Goal: Task Accomplishment & Management: Manage account settings

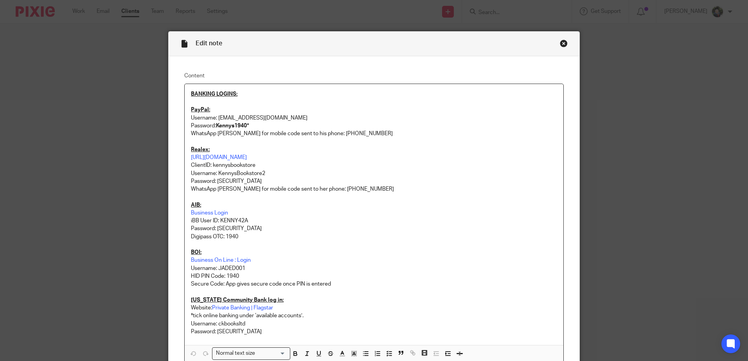
click at [475, 209] on p "Business Login" at bounding box center [374, 213] width 366 height 8
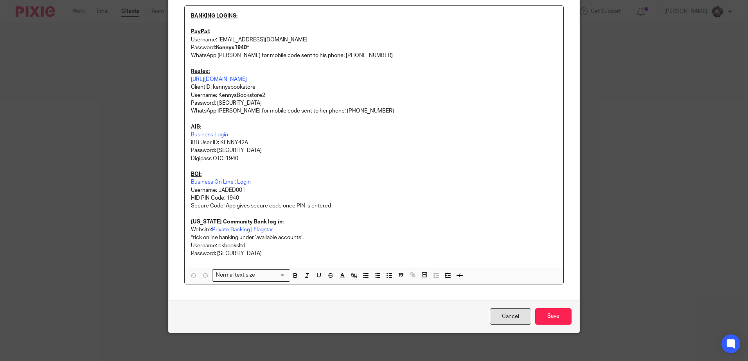
click at [504, 313] on link "Cancel" at bounding box center [510, 317] width 41 height 17
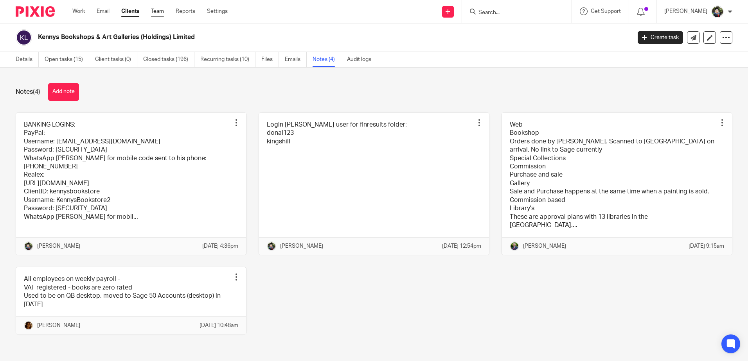
click at [162, 12] on link "Team" at bounding box center [157, 11] width 13 height 8
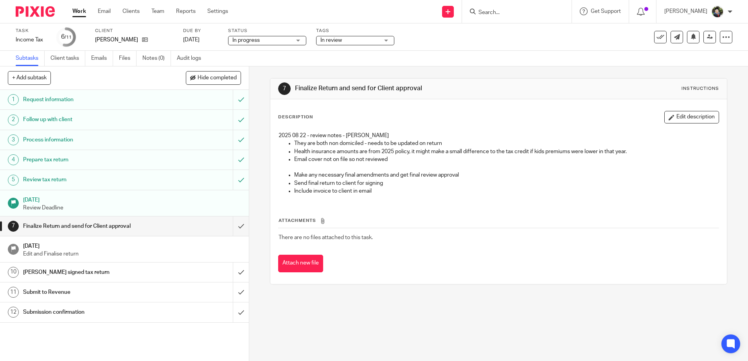
click at [495, 14] on input "Search" at bounding box center [513, 12] width 70 height 7
drag, startPoint x: 299, startPoint y: 144, endPoint x: 465, endPoint y: 147, distance: 165.5
click at [465, 147] on p "They are both non domiciled - needs to be updated on return" at bounding box center [506, 144] width 424 height 8
drag, startPoint x: 465, startPoint y: 147, endPoint x: 437, endPoint y: 147, distance: 28.2
click at [438, 148] on p "Health insurance amounts are from 2025 policy, it might make a small difference…" at bounding box center [506, 152] width 424 height 8
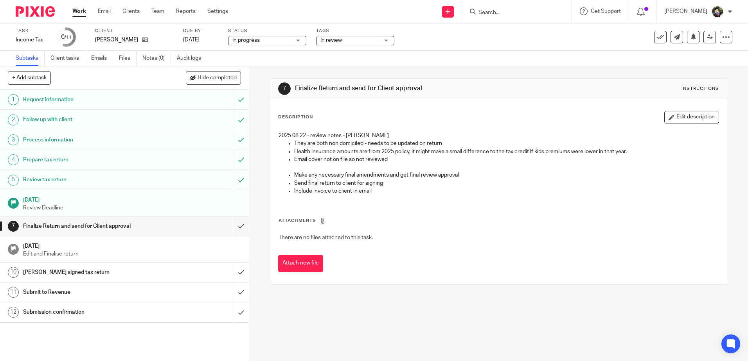
click at [364, 149] on p "Health insurance amounts are from 2025 policy, it might make a small difference…" at bounding box center [506, 152] width 424 height 8
click at [508, 14] on input "Search" at bounding box center [513, 12] width 70 height 7
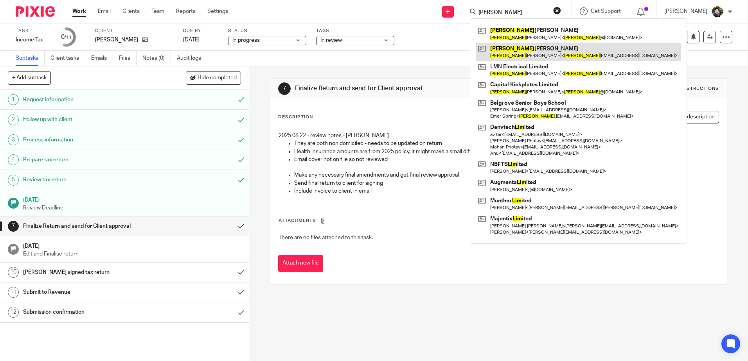
type input "liam"
click at [518, 50] on link at bounding box center [578, 52] width 205 height 18
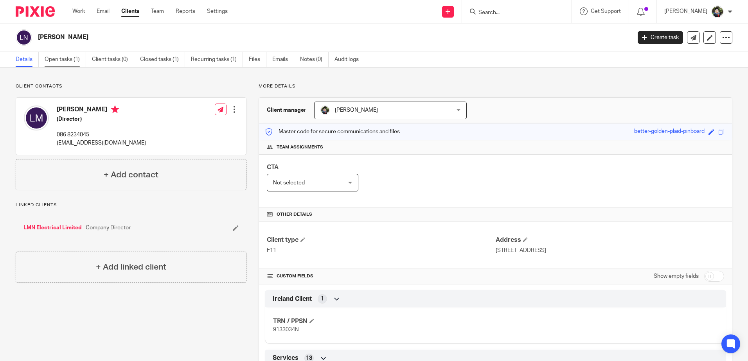
click at [66, 58] on link "Open tasks (1)" at bounding box center [65, 59] width 41 height 15
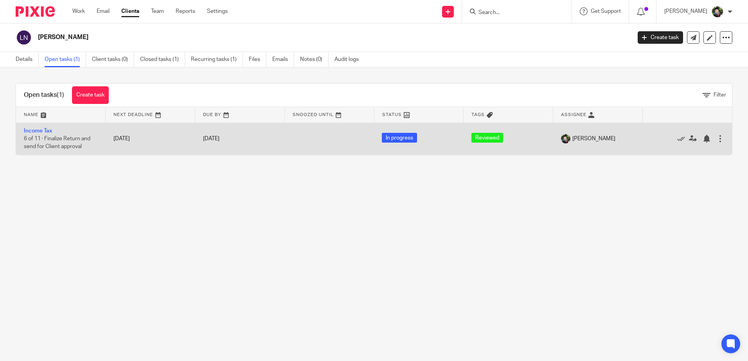
click at [111, 142] on td "[DATE]" at bounding box center [151, 139] width 90 height 32
click at [36, 129] on link "Income Tax" at bounding box center [38, 130] width 28 height 5
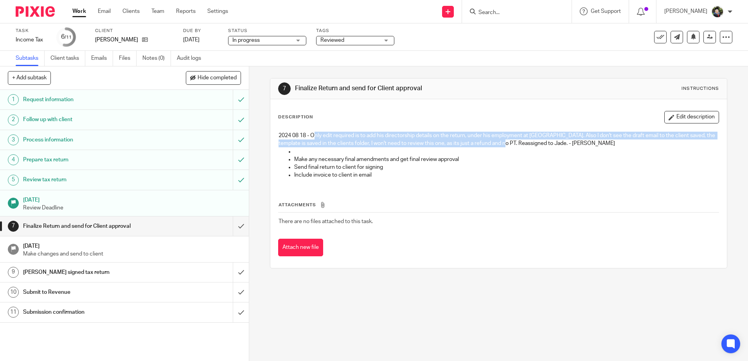
drag, startPoint x: 313, startPoint y: 138, endPoint x: 510, endPoint y: 142, distance: 197.2
click at [510, 142] on p "2024 08 18 - Only edit required is to add his directorship details on the retur…" at bounding box center [498, 140] width 440 height 16
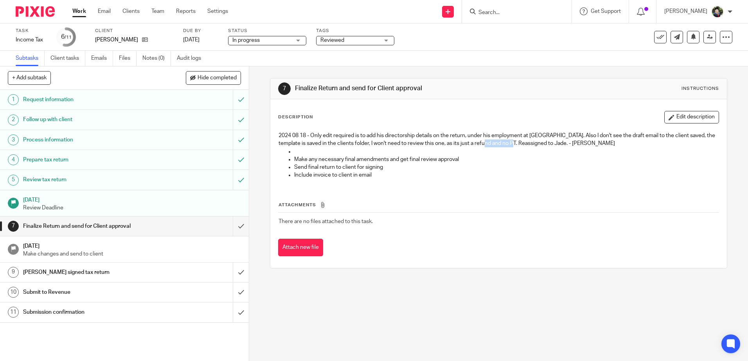
click at [510, 142] on p "2024 08 18 - Only edit required is to add his directorship details on the retur…" at bounding box center [498, 140] width 440 height 16
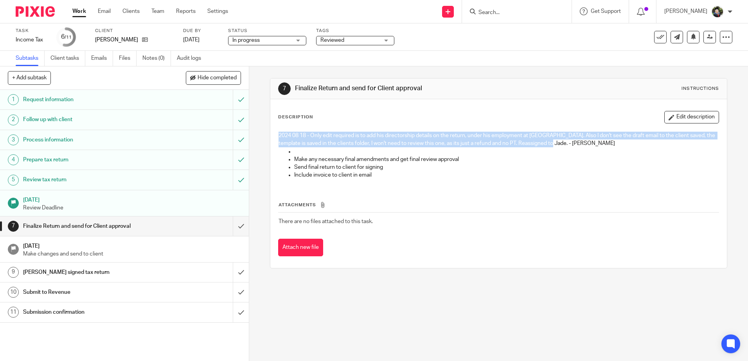
click at [510, 142] on p "2024 08 18 - Only edit required is to add his directorship details on the retur…" at bounding box center [498, 140] width 440 height 16
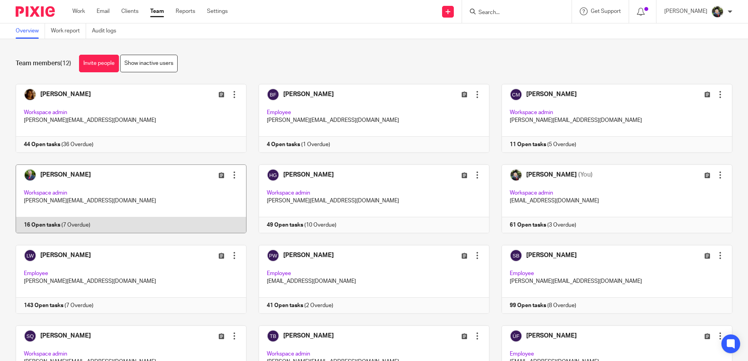
scroll to position [61, 0]
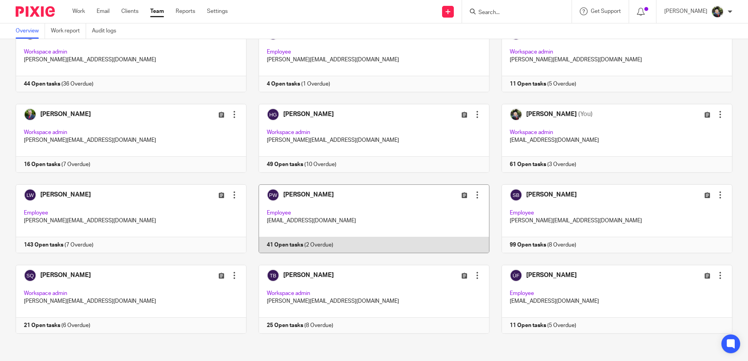
click at [346, 222] on link at bounding box center [367, 219] width 243 height 69
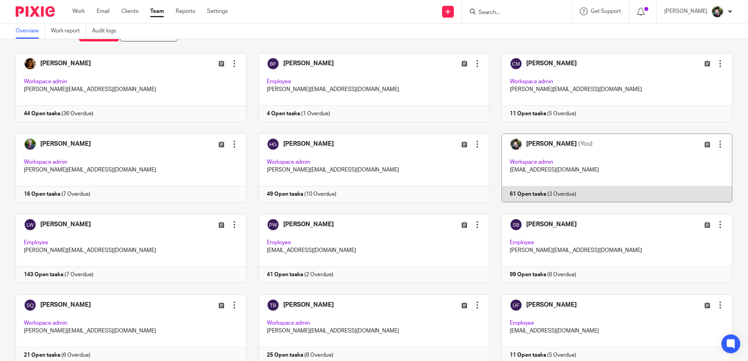
scroll to position [0, 0]
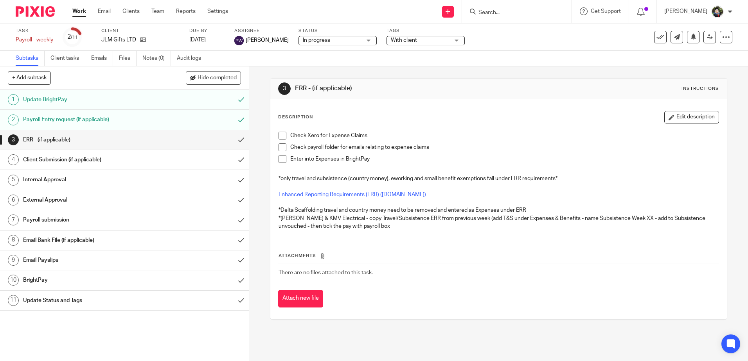
click at [279, 161] on span at bounding box center [282, 159] width 8 height 8
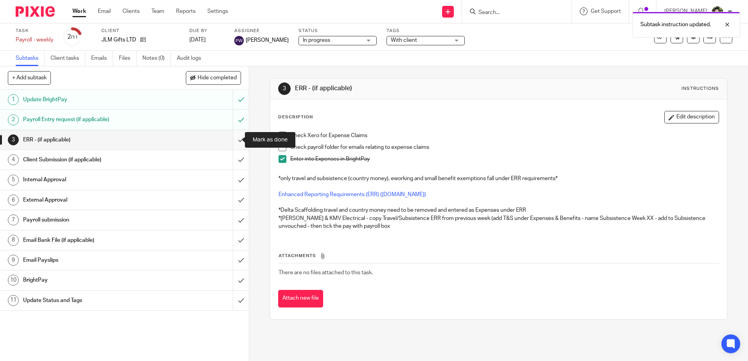
click at [228, 140] on input "submit" at bounding box center [124, 140] width 249 height 20
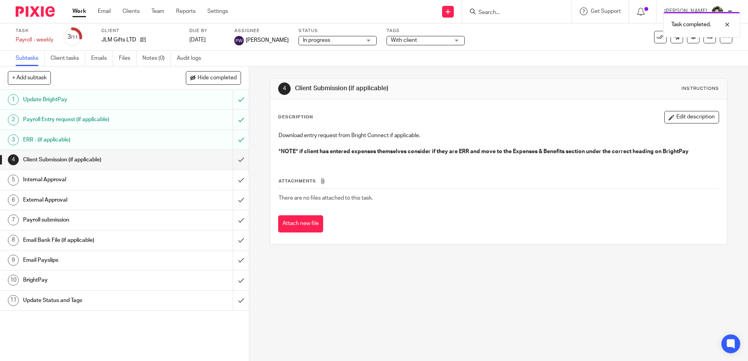
click at [336, 39] on span "In progress" at bounding box center [332, 40] width 59 height 8
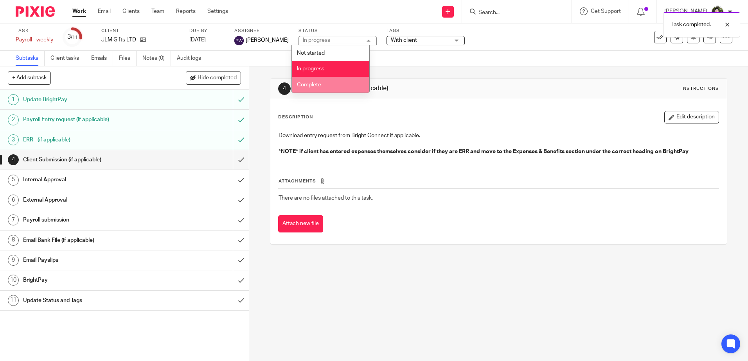
click at [343, 78] on li "Complete" at bounding box center [330, 85] width 77 height 16
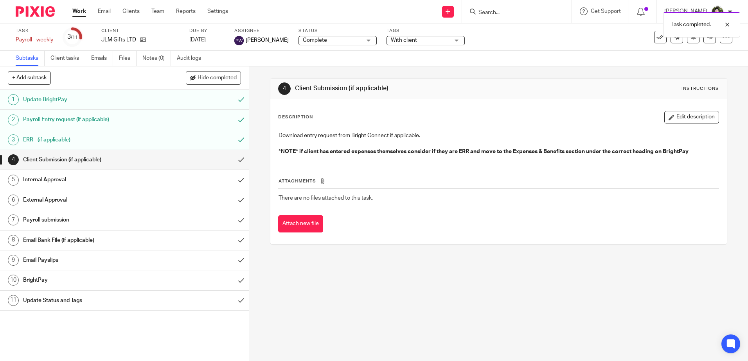
click at [428, 33] on div "Task completed." at bounding box center [557, 23] width 366 height 30
click at [426, 41] on span "With client" at bounding box center [420, 40] width 59 height 8
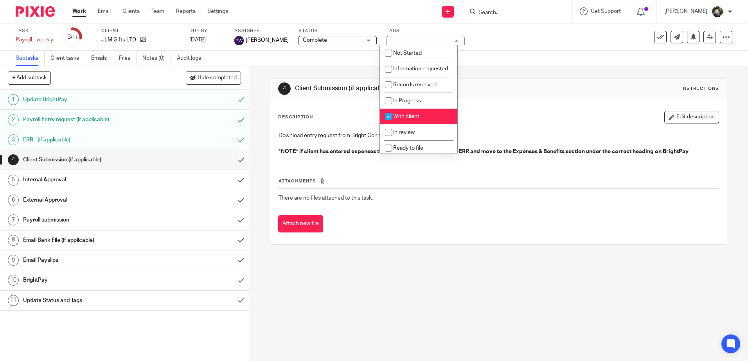
click at [415, 121] on li "With client" at bounding box center [418, 117] width 77 height 16
checkbox input "false"
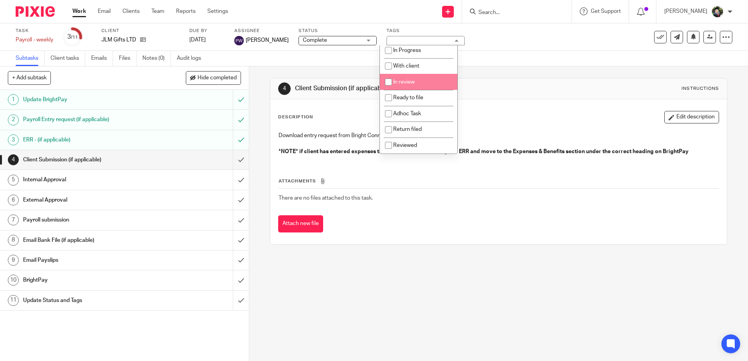
scroll to position [58, 0]
click at [419, 127] on li "Return filed" at bounding box center [418, 130] width 77 height 16
checkbox input "true"
click at [509, 118] on div "Description Edit description" at bounding box center [498, 117] width 440 height 13
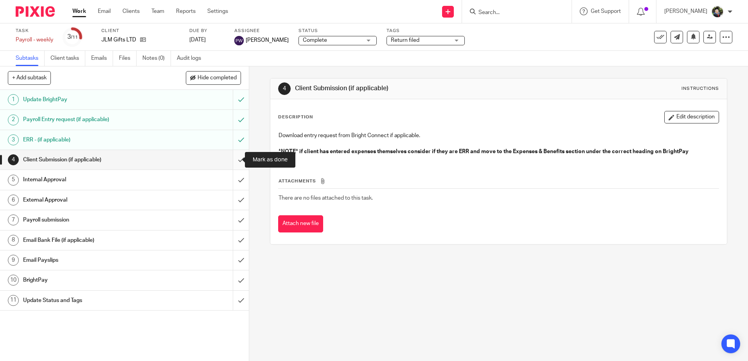
click at [233, 161] on input "submit" at bounding box center [124, 160] width 249 height 20
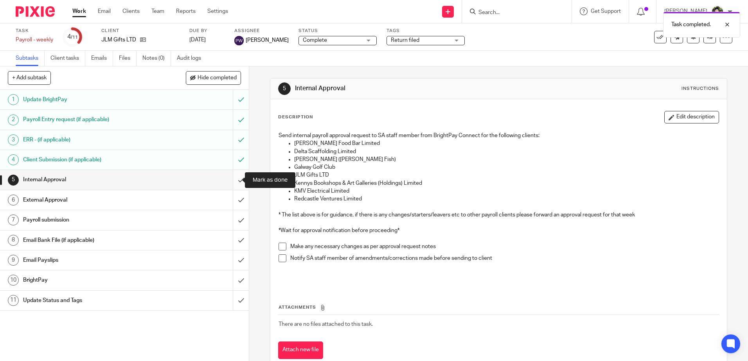
click at [237, 179] on input "submit" at bounding box center [124, 180] width 249 height 20
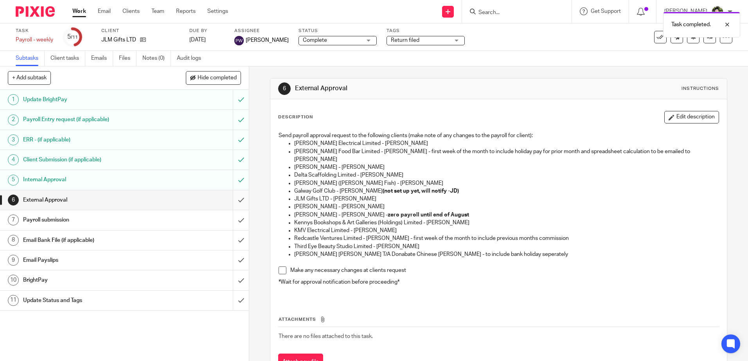
click at [235, 202] on input "submit" at bounding box center [124, 200] width 249 height 20
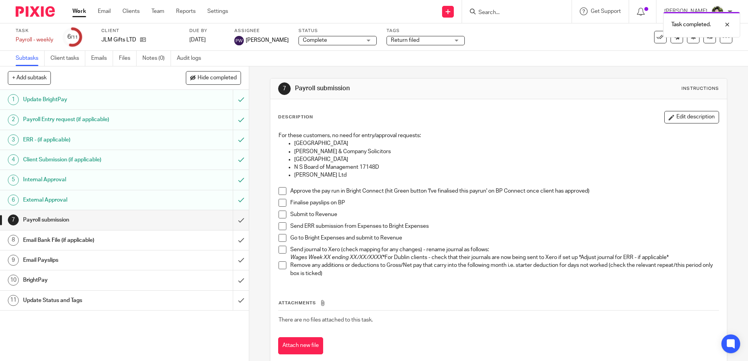
click at [281, 189] on span at bounding box center [282, 191] width 8 height 8
click at [282, 203] on span at bounding box center [282, 203] width 8 height 8
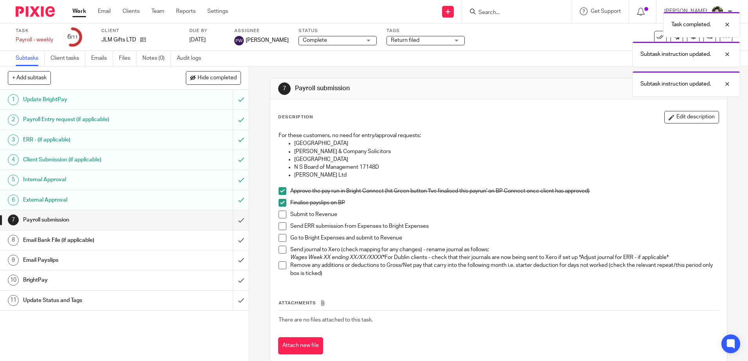
click at [281, 217] on span at bounding box center [282, 215] width 8 height 8
click at [281, 228] on span at bounding box center [282, 227] width 8 height 8
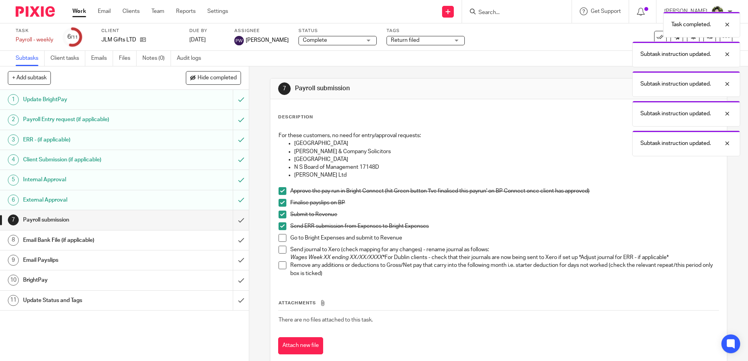
click at [281, 238] on span at bounding box center [282, 238] width 8 height 8
click at [231, 221] on input "submit" at bounding box center [124, 220] width 249 height 20
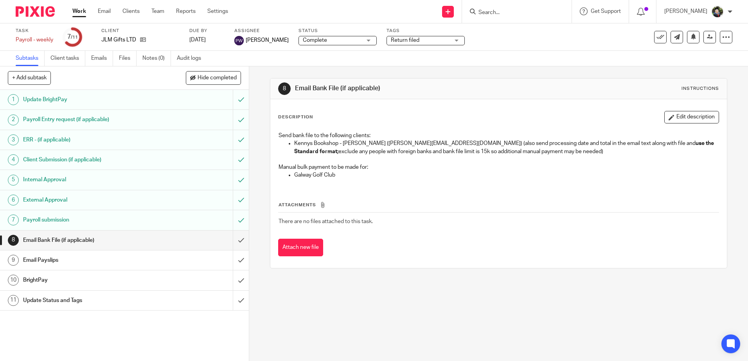
click at [231, 239] on input "submit" at bounding box center [124, 241] width 249 height 20
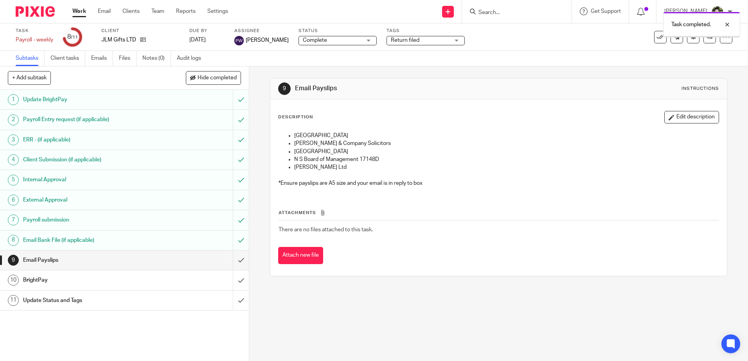
click at [233, 258] on input "submit" at bounding box center [124, 261] width 249 height 20
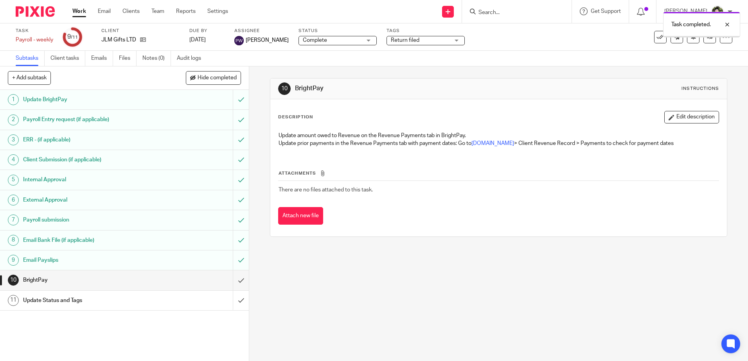
click at [235, 282] on input "submit" at bounding box center [124, 281] width 249 height 20
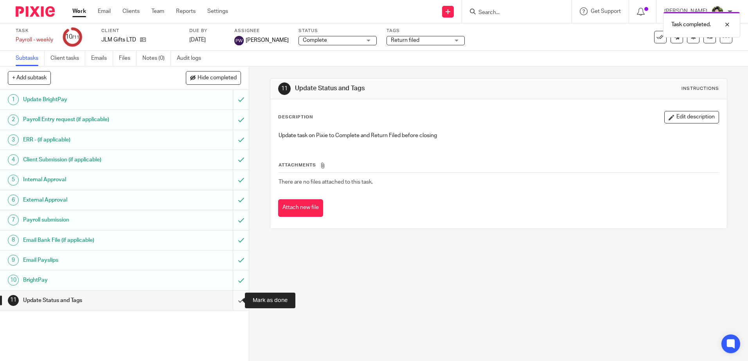
click at [232, 301] on input "submit" at bounding box center [124, 301] width 249 height 20
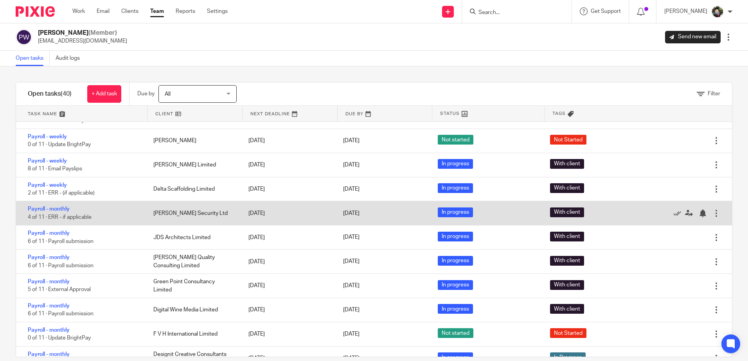
scroll to position [39, 0]
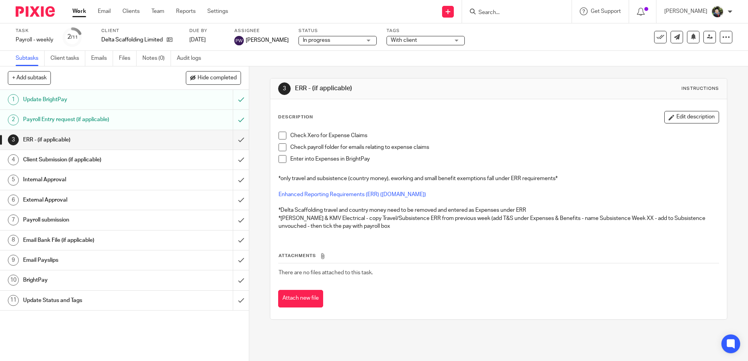
click at [280, 159] on span at bounding box center [282, 159] width 8 height 8
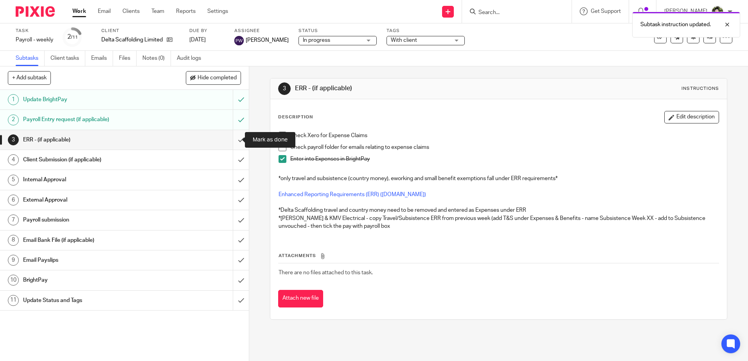
click at [234, 143] on input "submit" at bounding box center [124, 140] width 249 height 20
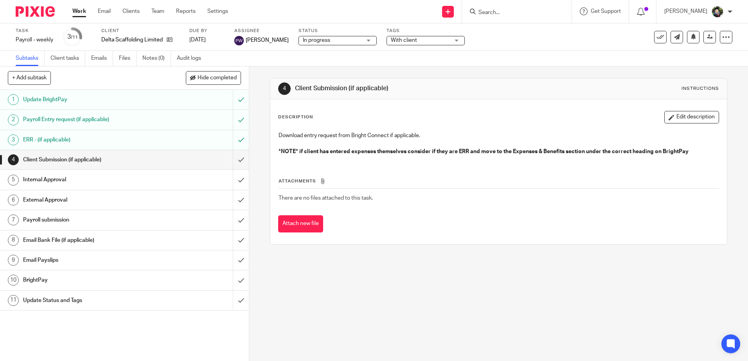
click at [345, 150] on strong "*NOTE* if client has entered expenses themselves consider if they are ERR and m…" at bounding box center [483, 151] width 410 height 5
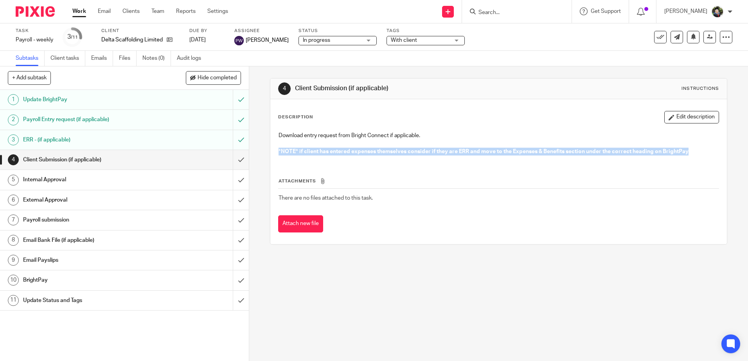
click at [345, 150] on strong "*NOTE* if client has entered expenses themselves consider if they are ERR and m…" at bounding box center [483, 151] width 410 height 5
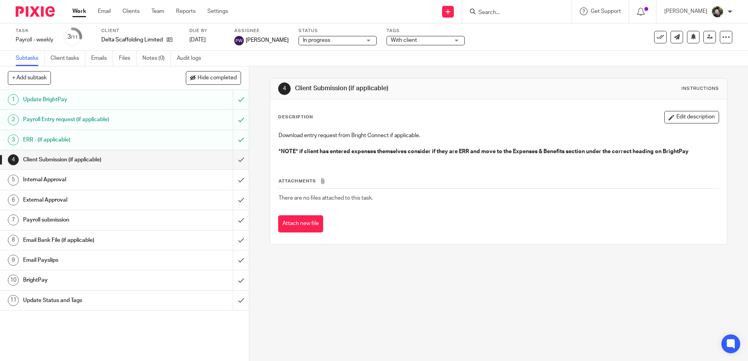
click at [419, 176] on div "Attachments There are no files attached to this task. Attach new file" at bounding box center [498, 197] width 440 height 71
click at [314, 39] on span "In progress" at bounding box center [316, 40] width 27 height 5
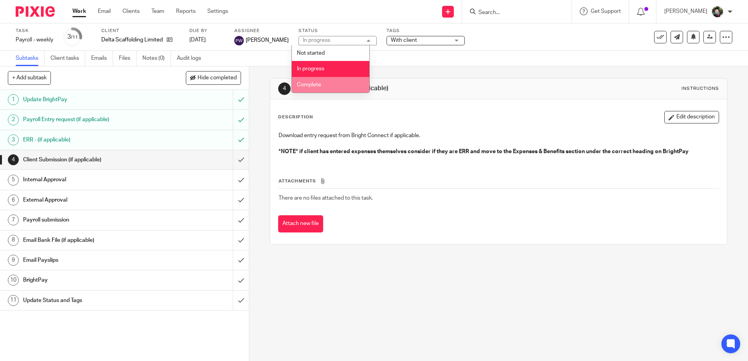
click at [323, 83] on li "Complete" at bounding box center [330, 85] width 77 height 16
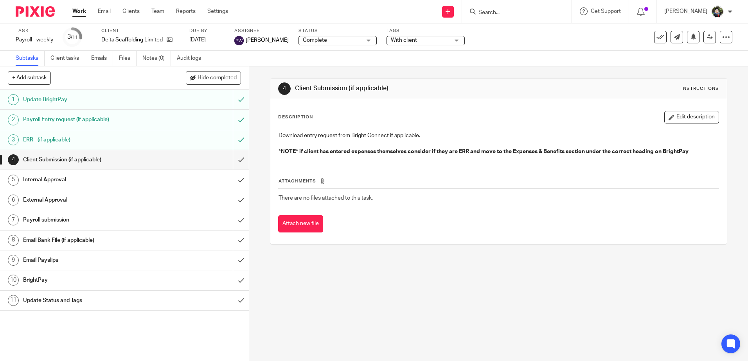
click at [400, 45] on div "With client" at bounding box center [425, 40] width 78 height 9
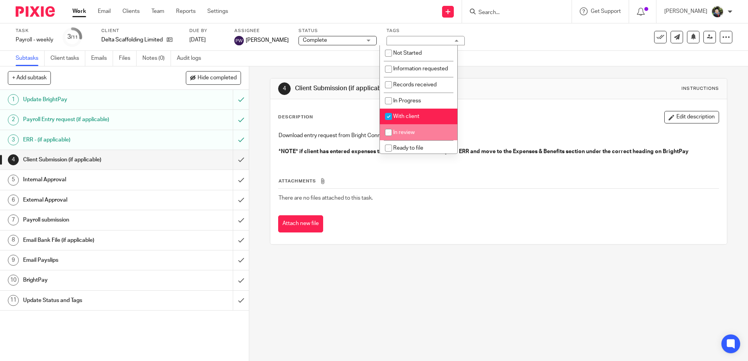
drag, startPoint x: 422, startPoint y: 135, endPoint x: 420, endPoint y: 125, distance: 10.1
click at [421, 134] on li "In review" at bounding box center [418, 132] width 77 height 16
checkbox input "true"
click at [420, 123] on li "With client" at bounding box center [418, 117] width 77 height 16
checkbox input "false"
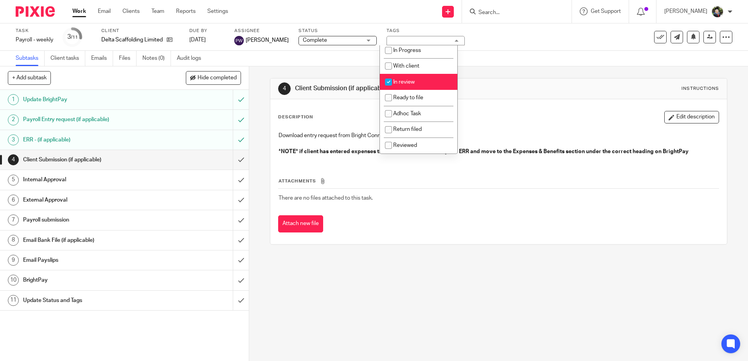
scroll to position [58, 0]
click at [421, 87] on li "In review" at bounding box center [418, 82] width 77 height 16
checkbox input "false"
click at [424, 127] on li "Return filed" at bounding box center [418, 130] width 77 height 16
checkbox input "true"
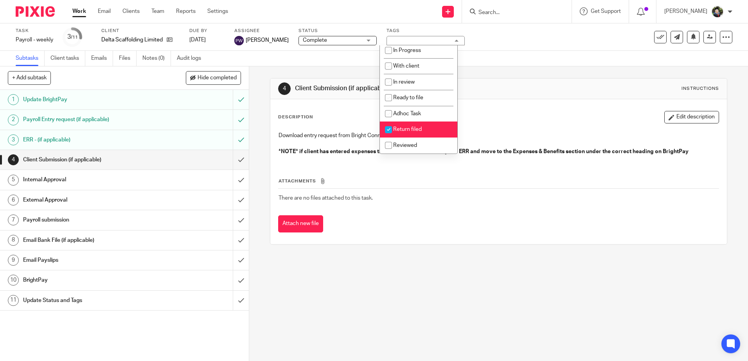
click at [518, 109] on div "Description Edit description Download entry request from Bright Connect if appl…" at bounding box center [498, 171] width 456 height 145
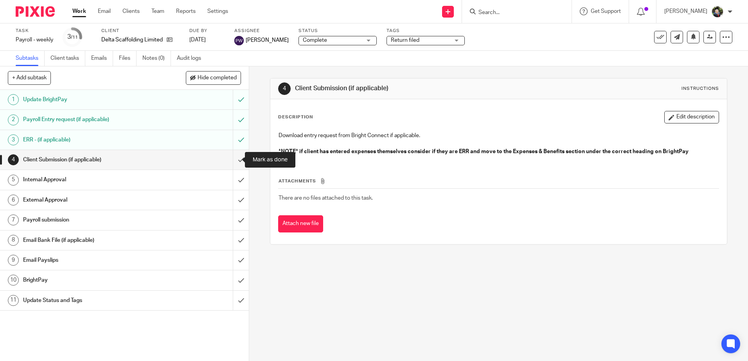
click at [225, 155] on link "4 Client Submission (if applicable)" at bounding box center [116, 160] width 233 height 20
click at [231, 159] on input "submit" at bounding box center [124, 160] width 249 height 20
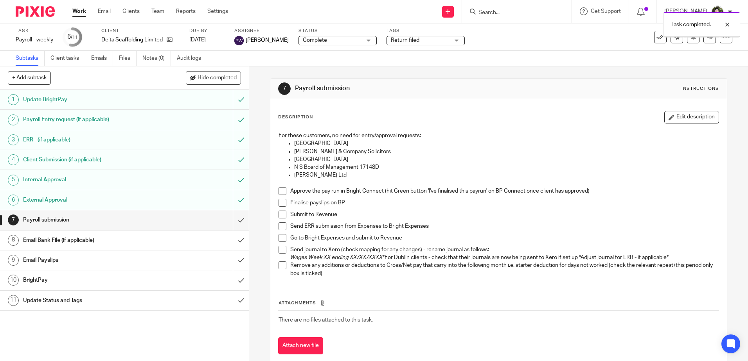
click at [231, 222] on input "submit" at bounding box center [124, 220] width 249 height 20
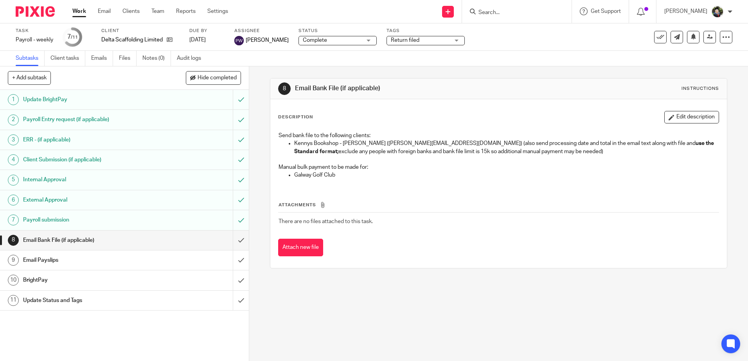
click at [188, 217] on div "Payroll submission" at bounding box center [124, 220] width 202 height 12
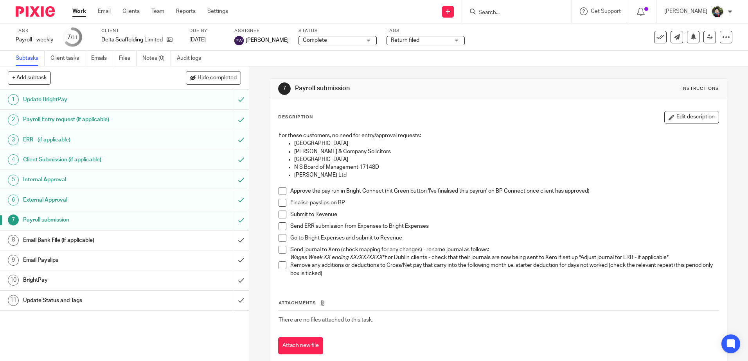
click at [281, 195] on span at bounding box center [282, 191] width 8 height 8
click at [281, 204] on span at bounding box center [282, 203] width 8 height 8
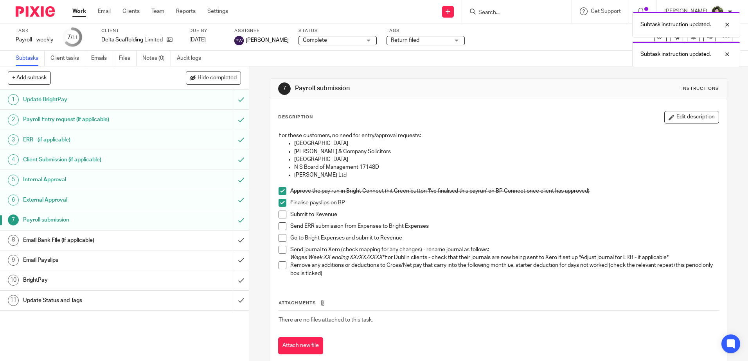
click at [280, 216] on span at bounding box center [282, 215] width 8 height 8
click at [280, 227] on span at bounding box center [282, 227] width 8 height 8
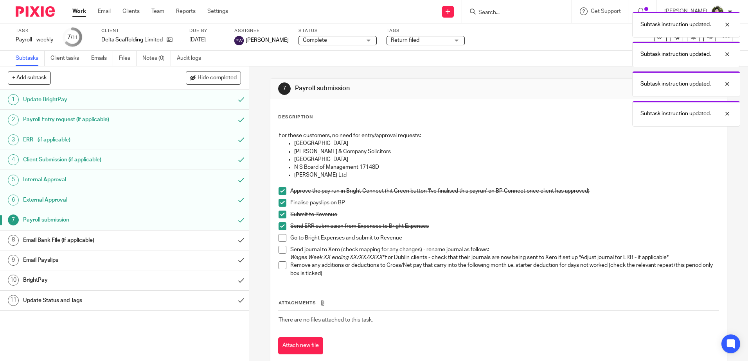
click at [279, 223] on span at bounding box center [282, 227] width 8 height 8
click at [234, 241] on input "submit" at bounding box center [124, 241] width 249 height 20
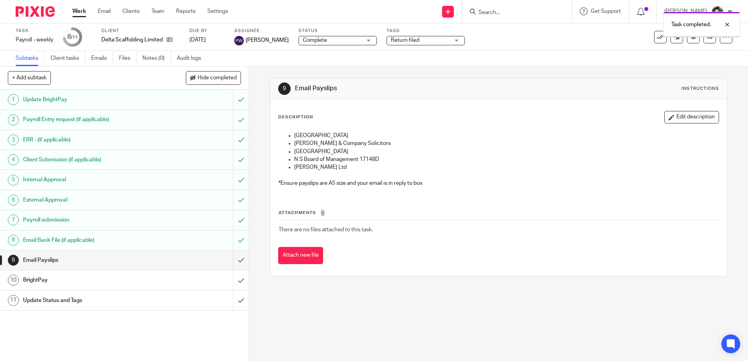
click at [231, 263] on input "submit" at bounding box center [124, 261] width 249 height 20
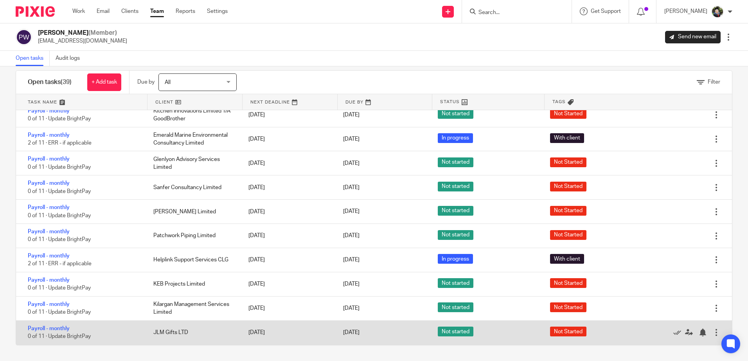
scroll to position [513, 0]
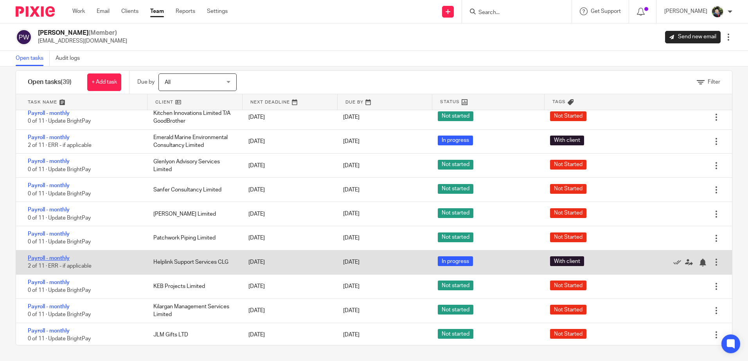
click at [50, 257] on link "Payroll - monthly" at bounding box center [49, 258] width 42 height 5
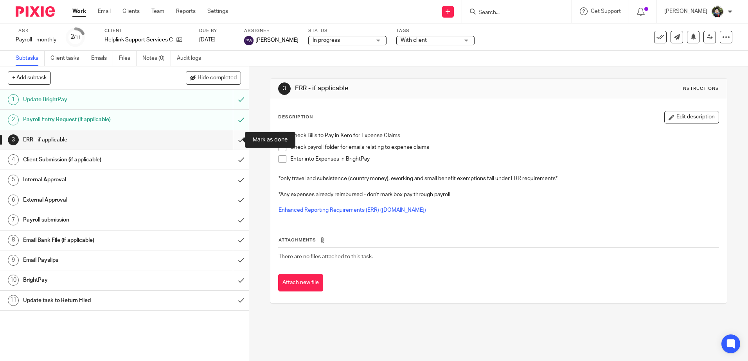
click at [234, 138] on input "submit" at bounding box center [124, 140] width 249 height 20
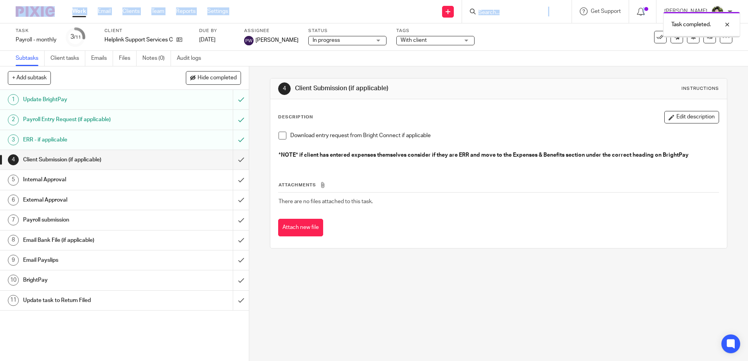
drag, startPoint x: 0, startPoint y: 0, endPoint x: 192, endPoint y: 140, distance: 237.7
click at [191, 140] on div "ERR - if applicable" at bounding box center [124, 140] width 202 height 12
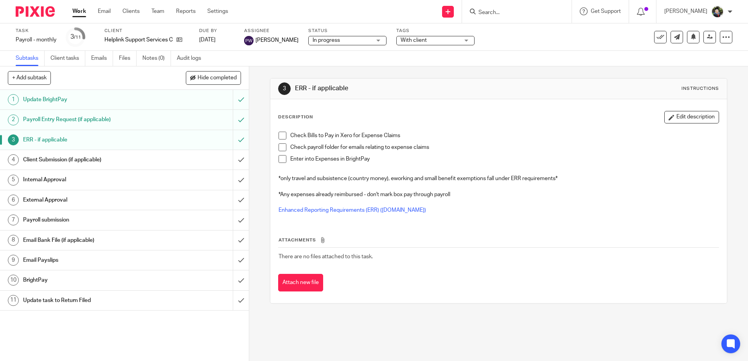
click at [281, 162] on span at bounding box center [282, 159] width 8 height 8
click at [166, 158] on div "Client Submission (if applicable)" at bounding box center [124, 160] width 202 height 12
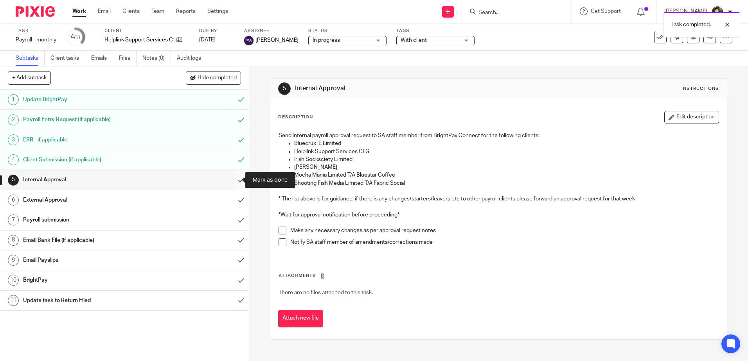
click at [232, 179] on input "submit" at bounding box center [124, 180] width 249 height 20
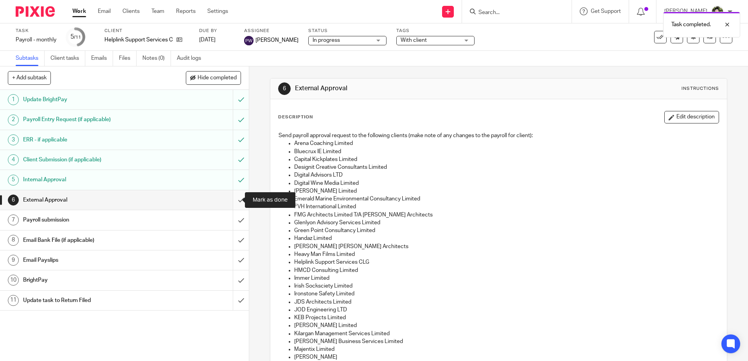
click at [237, 198] on input "submit" at bounding box center [124, 200] width 249 height 20
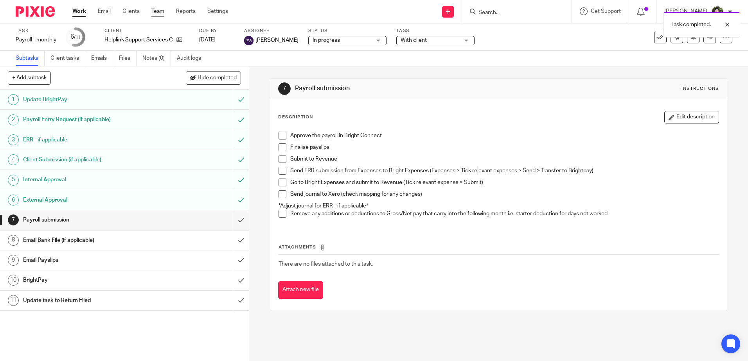
click at [163, 10] on link "Team" at bounding box center [157, 11] width 13 height 8
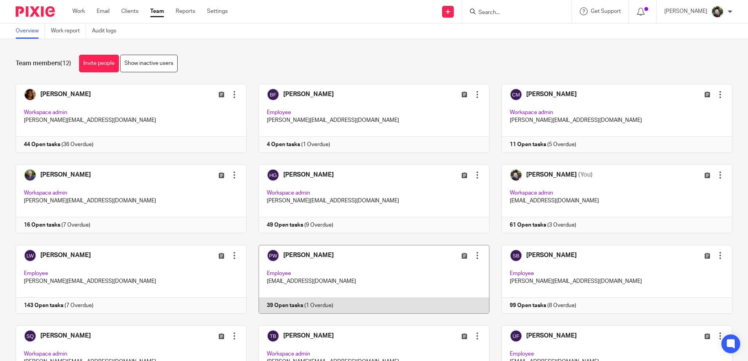
click at [334, 285] on link at bounding box center [367, 279] width 243 height 69
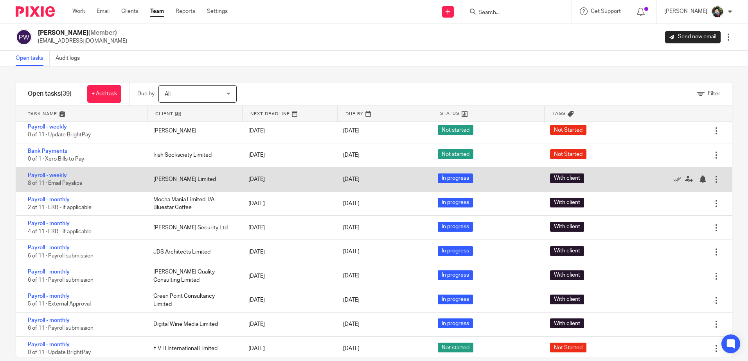
scroll to position [39, 0]
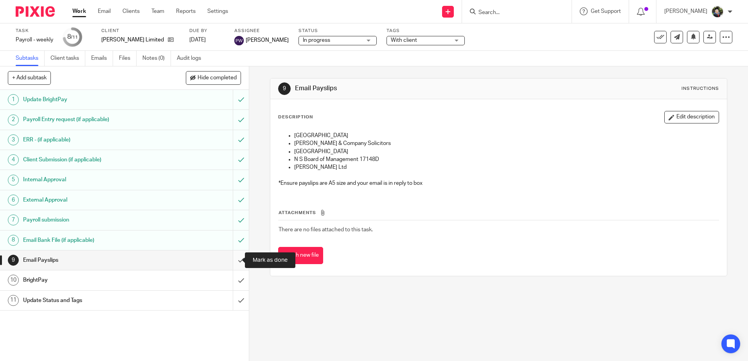
click at [232, 263] on input "submit" at bounding box center [124, 261] width 249 height 20
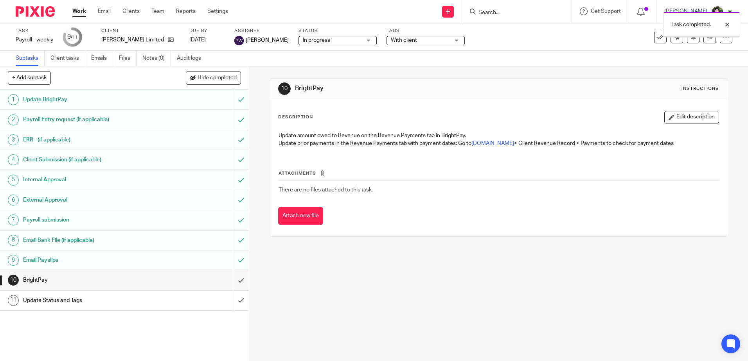
click at [238, 284] on input "submit" at bounding box center [124, 281] width 249 height 20
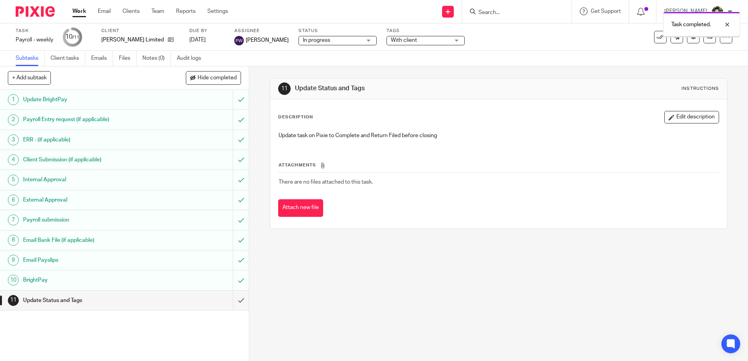
click at [328, 32] on label "Status" at bounding box center [337, 31] width 78 height 6
click at [328, 40] on span "In progress" at bounding box center [332, 40] width 59 height 8
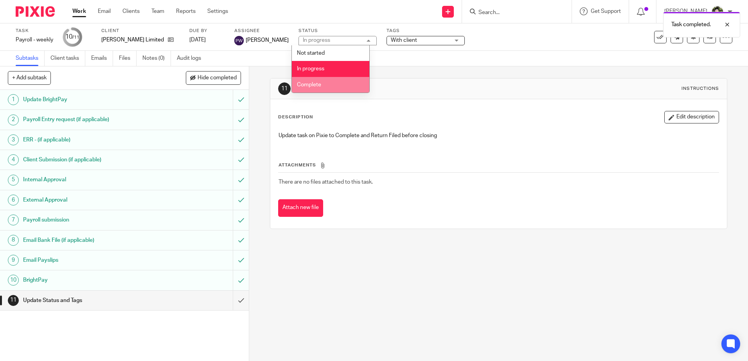
click at [334, 81] on li "Complete" at bounding box center [330, 85] width 77 height 16
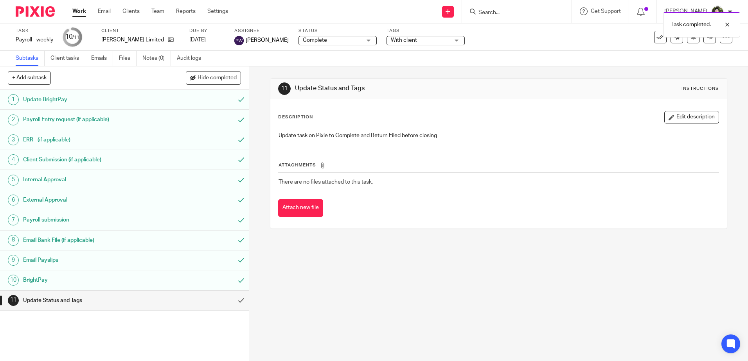
click at [399, 38] on span "With client" at bounding box center [404, 40] width 26 height 5
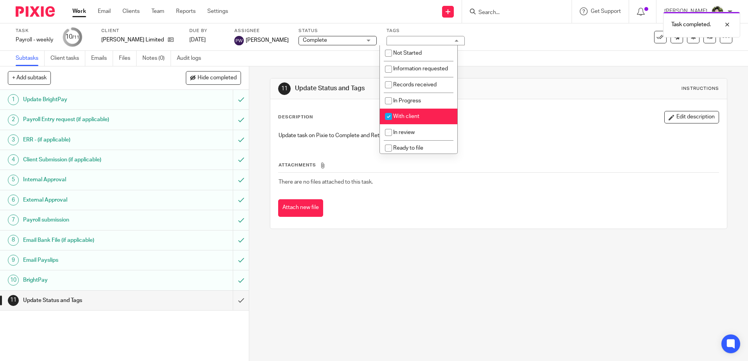
click at [411, 119] on span "With client" at bounding box center [406, 116] width 26 height 5
checkbox input "false"
click at [415, 131] on span "Return filed" at bounding box center [407, 129] width 29 height 5
checkbox input "true"
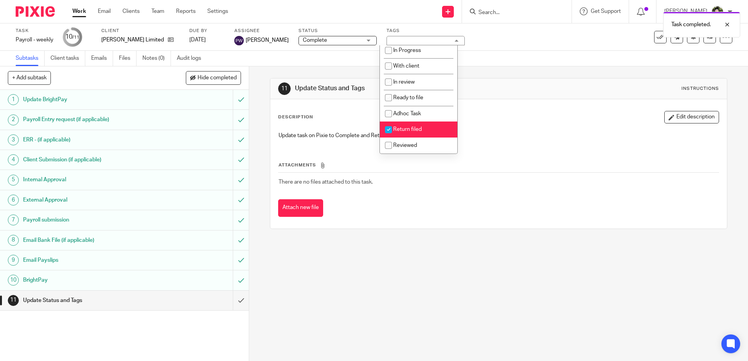
click at [492, 93] on h1 "Update Status and Tags" at bounding box center [405, 88] width 220 height 8
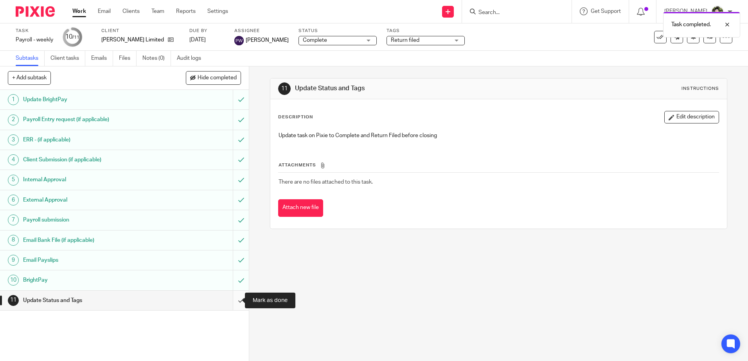
click at [233, 302] on input "submit" at bounding box center [124, 301] width 249 height 20
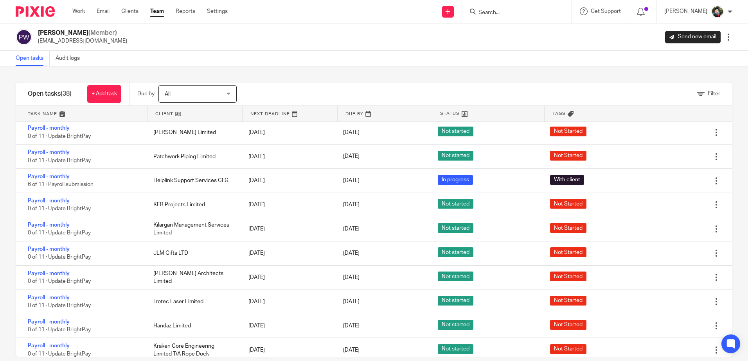
scroll to position [685, 0]
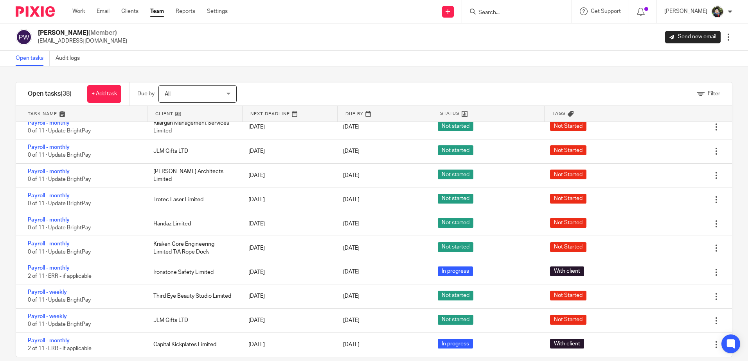
click at [708, 93] on span "Filter" at bounding box center [714, 93] width 13 height 5
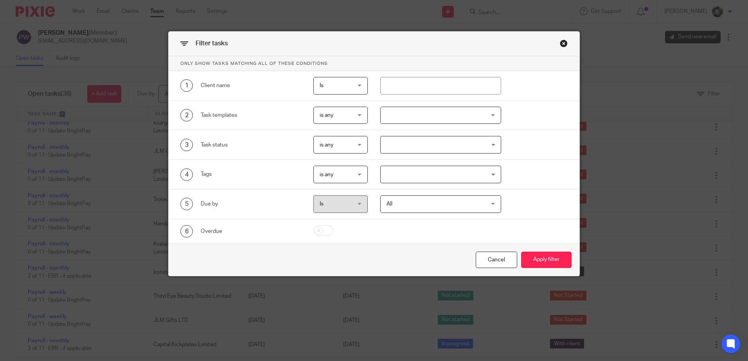
click at [404, 118] on div at bounding box center [440, 116] width 121 height 18
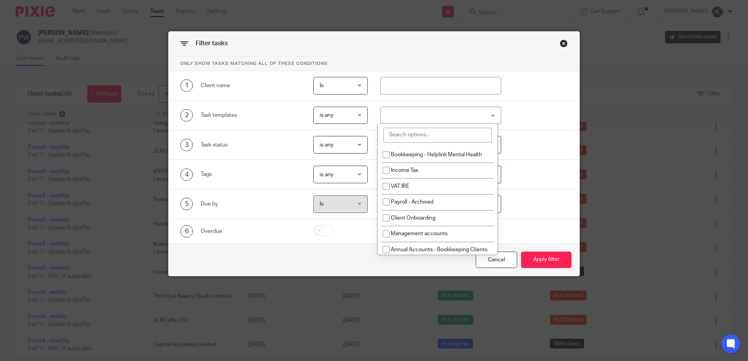
click at [411, 137] on input "search" at bounding box center [437, 135] width 108 height 15
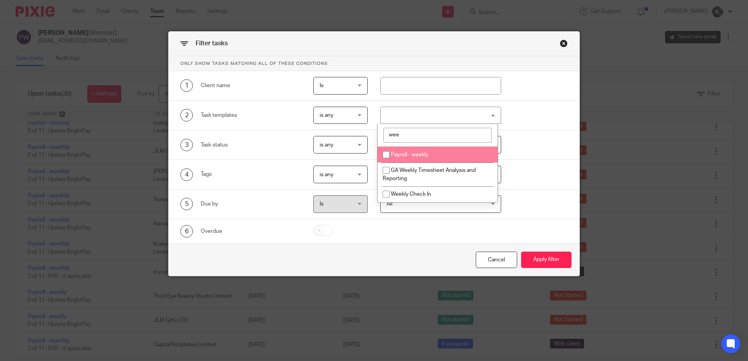
type input "wee"
click at [428, 153] on span "Payroll - weekly" at bounding box center [410, 154] width 38 height 5
checkbox input "true"
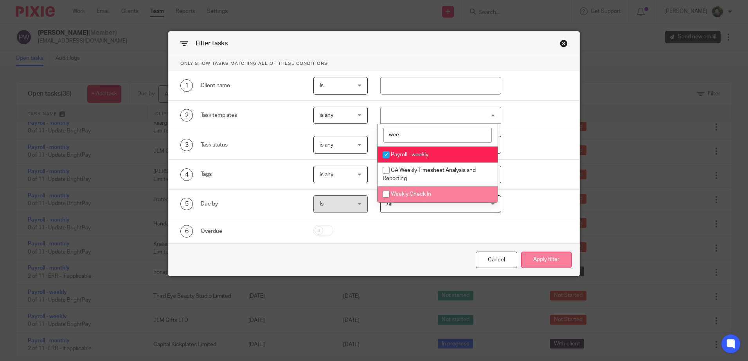
click at [541, 257] on button "Apply filter" at bounding box center [546, 260] width 50 height 17
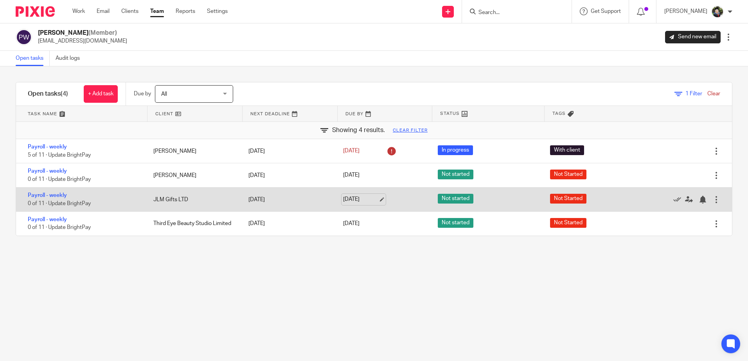
click at [364, 198] on link "[DATE]" at bounding box center [360, 200] width 35 height 8
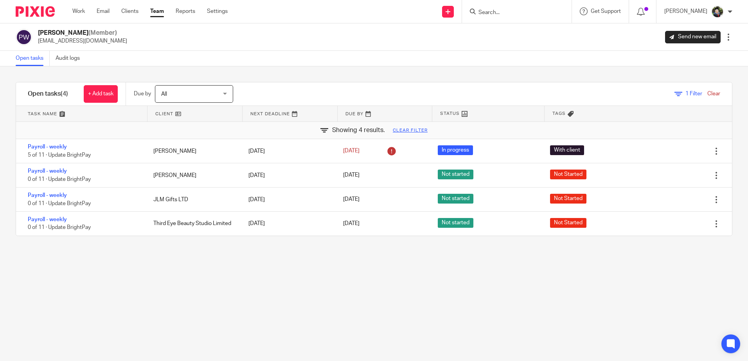
drag, startPoint x: 243, startPoint y: 295, endPoint x: 250, endPoint y: 278, distance: 18.2
click at [243, 295] on div "Filter tasks Only show tasks matching all of these conditions 1 Client name Is …" at bounding box center [374, 213] width 748 height 295
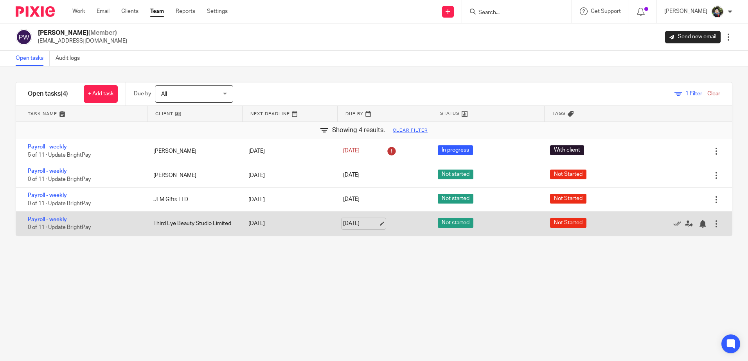
click at [347, 222] on link "[DATE]" at bounding box center [360, 224] width 35 height 8
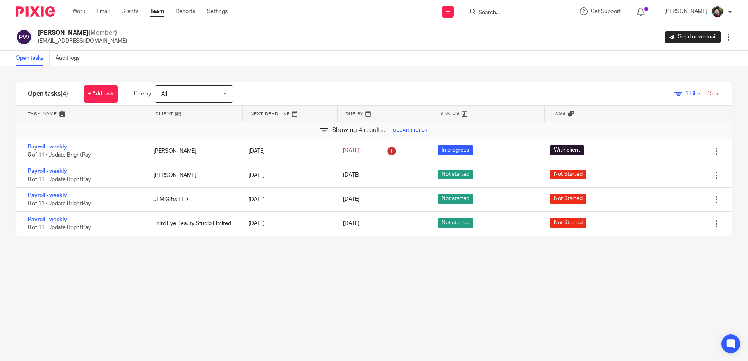
click at [539, 265] on div "Filter tasks Only show tasks matching all of these conditions 1 Client name Is …" at bounding box center [374, 213] width 748 height 295
click at [153, 9] on link "Team" at bounding box center [157, 11] width 14 height 8
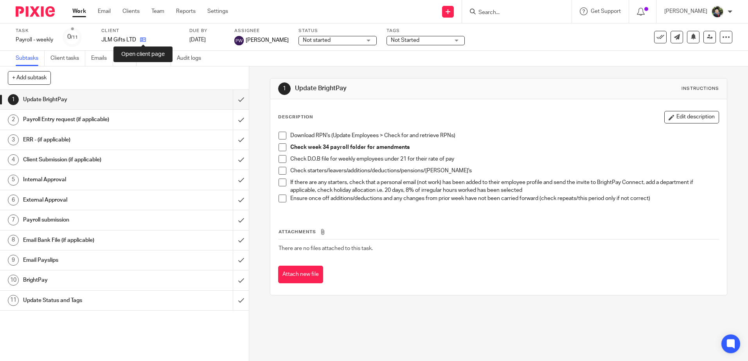
click at [141, 40] on icon at bounding box center [143, 40] width 6 height 6
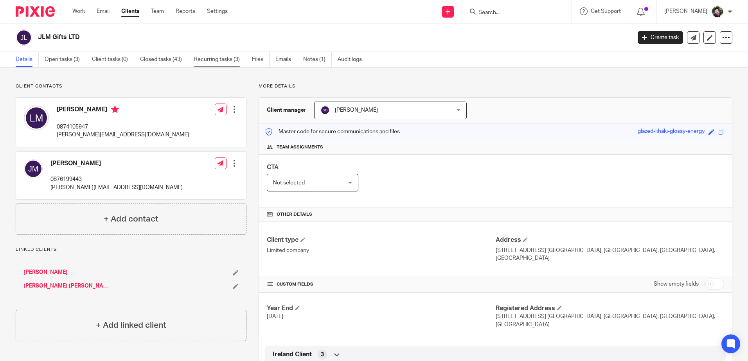
click at [220, 58] on link "Recurring tasks (3)" at bounding box center [220, 59] width 52 height 15
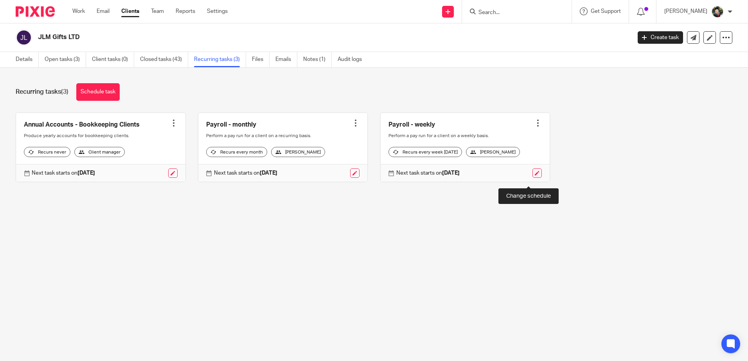
click at [532, 178] on link at bounding box center [536, 173] width 9 height 9
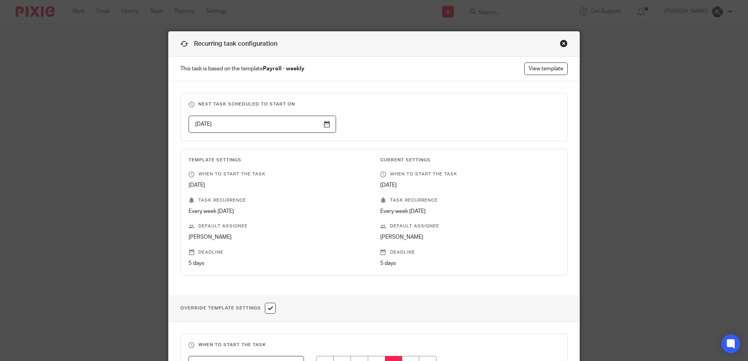
click at [325, 125] on input "[DATE]" at bounding box center [262, 125] width 147 height 18
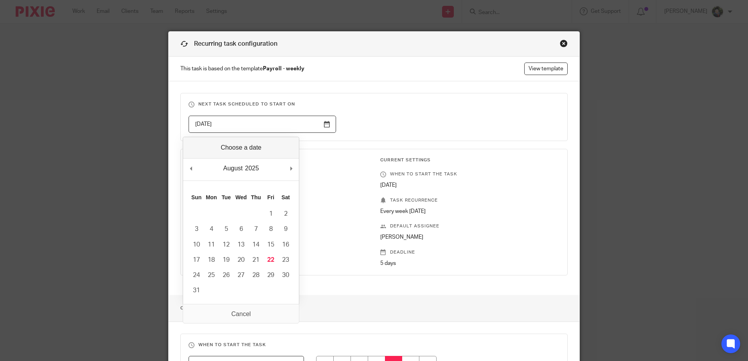
click at [418, 95] on fieldset "Next task scheduled to start on [DATE]" at bounding box center [373, 117] width 387 height 48
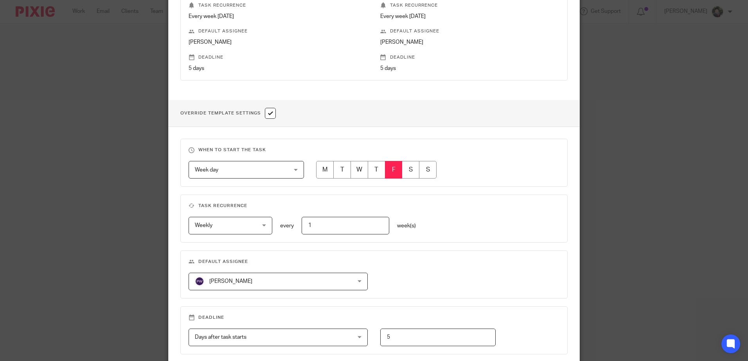
scroll to position [196, 0]
click at [312, 167] on div at bounding box center [431, 170] width 255 height 18
click at [317, 166] on input "radio" at bounding box center [325, 170] width 18 height 18
radio input "true"
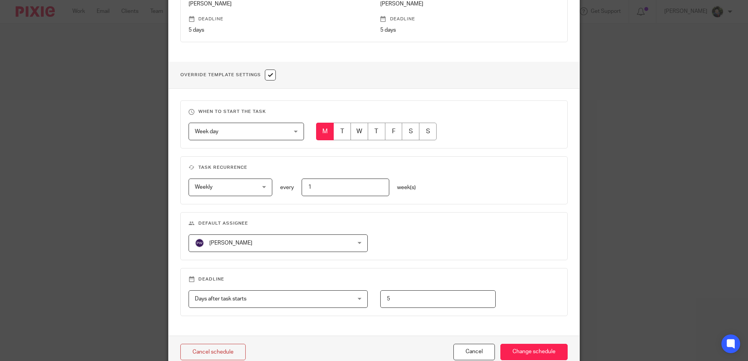
scroll to position [272, 0]
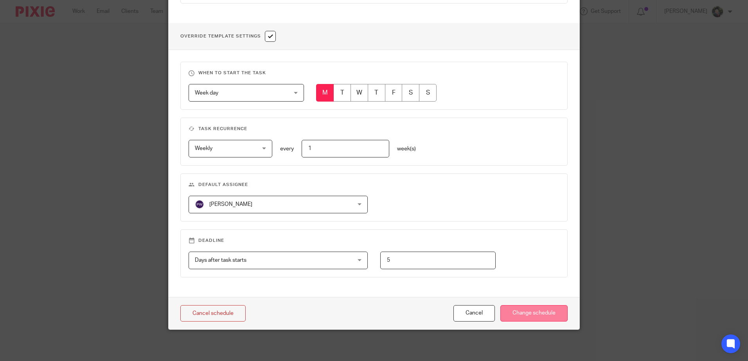
click at [525, 320] on input "Change schedule" at bounding box center [533, 313] width 67 height 17
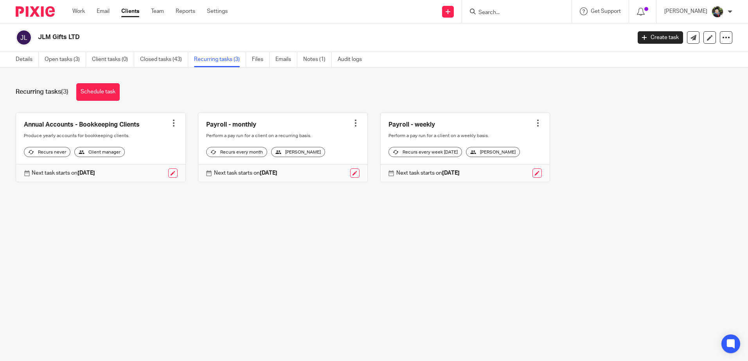
click at [532, 177] on link at bounding box center [536, 173] width 9 height 9
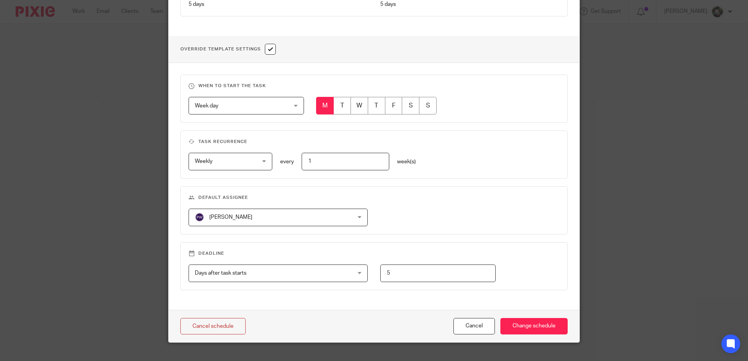
scroll to position [272, 0]
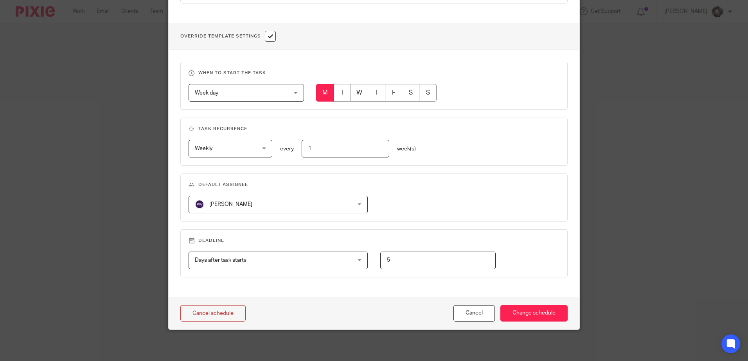
click at [433, 261] on input "5" at bounding box center [437, 261] width 115 height 18
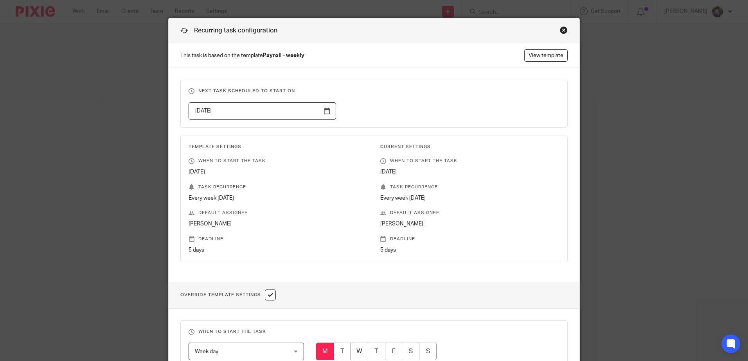
scroll to position [0, 0]
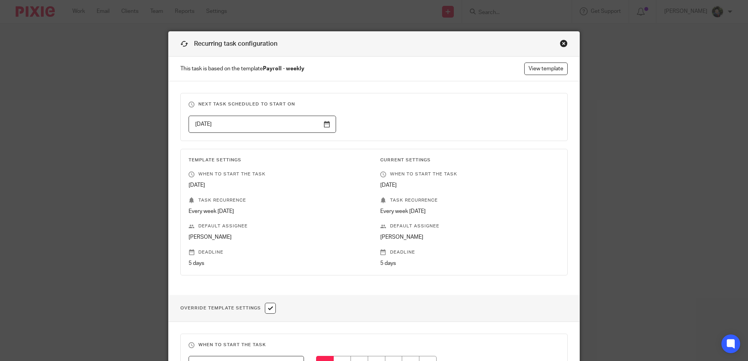
click at [562, 43] on div "Close this dialog window" at bounding box center [564, 44] width 8 height 8
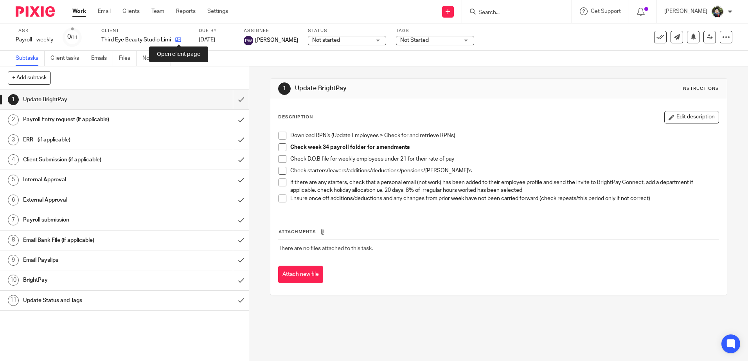
click at [180, 37] on icon at bounding box center [178, 40] width 6 height 6
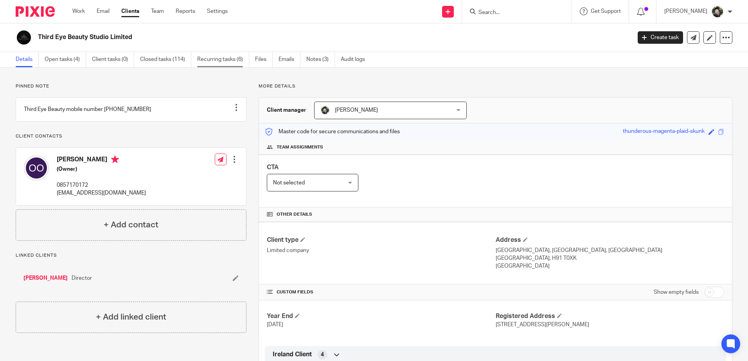
click at [221, 60] on link "Recurring tasks (6)" at bounding box center [223, 59] width 52 height 15
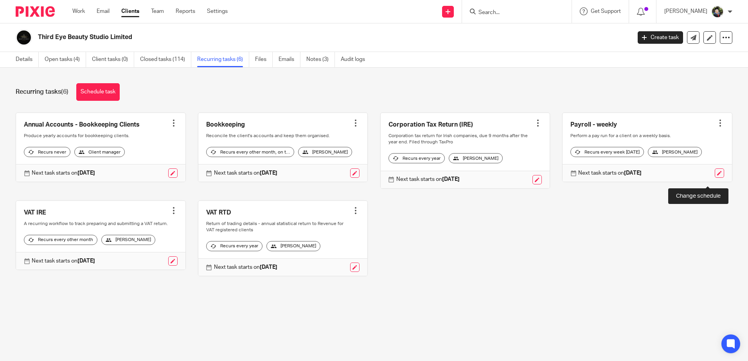
click at [715, 178] on link at bounding box center [719, 173] width 9 height 9
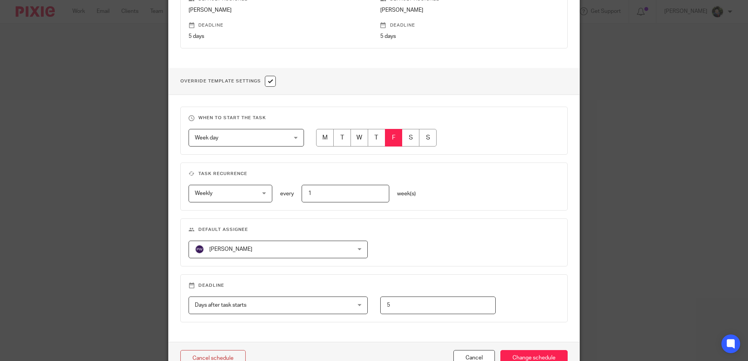
scroll to position [235, 0]
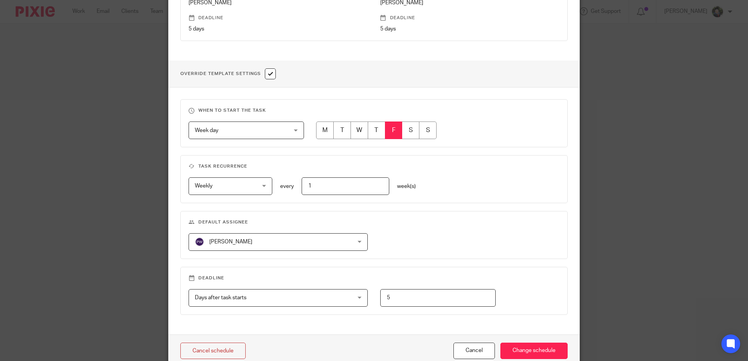
click at [320, 129] on input "radio" at bounding box center [325, 131] width 18 height 18
radio input "true"
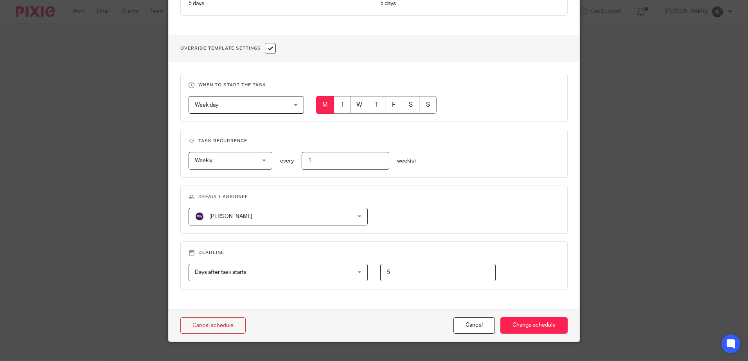
scroll to position [272, 0]
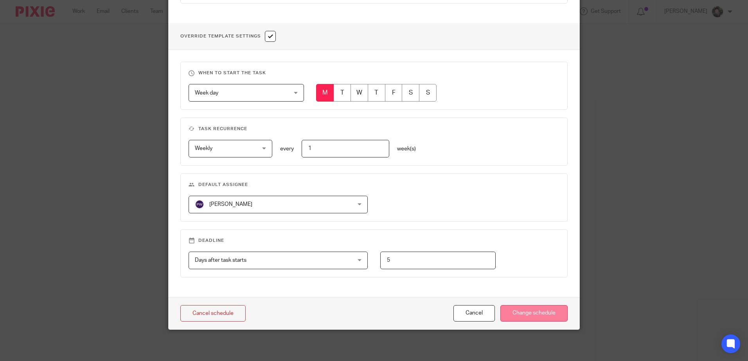
click at [539, 315] on input "Change schedule" at bounding box center [533, 313] width 67 height 17
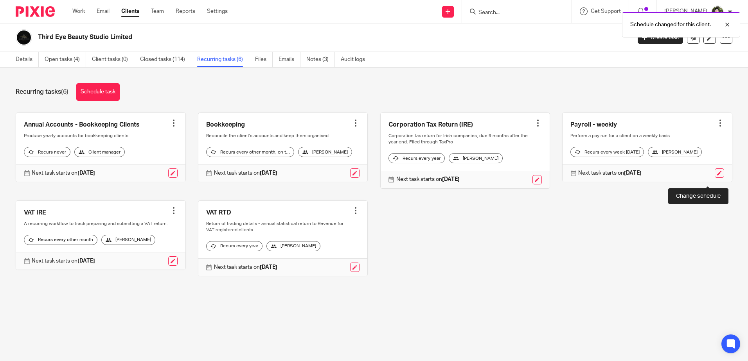
click at [715, 178] on link at bounding box center [719, 173] width 9 height 9
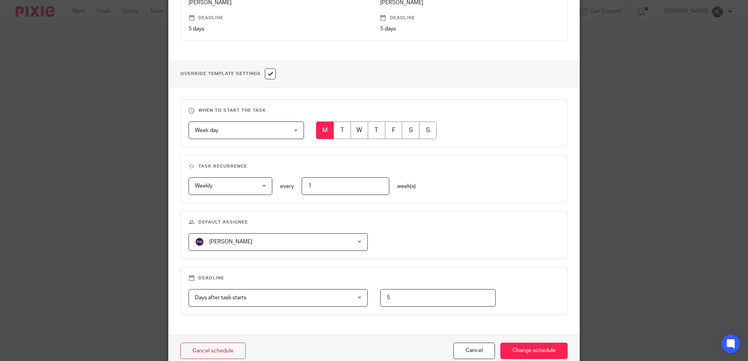
click at [355, 134] on input "radio" at bounding box center [359, 131] width 18 height 18
radio input "true"
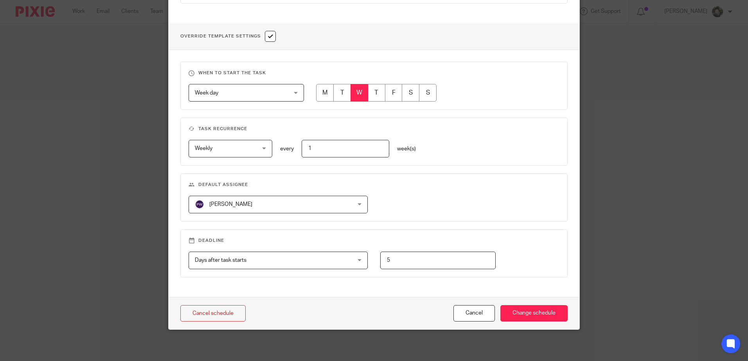
click at [321, 90] on input "radio" at bounding box center [325, 93] width 18 height 18
radio input "true"
drag, startPoint x: 400, startPoint y: 259, endPoint x: 363, endPoint y: 259, distance: 37.6
click at [368, 259] on div "5" at bounding box center [432, 261] width 128 height 18
drag, startPoint x: 424, startPoint y: 257, endPoint x: 350, endPoint y: 262, distance: 74.1
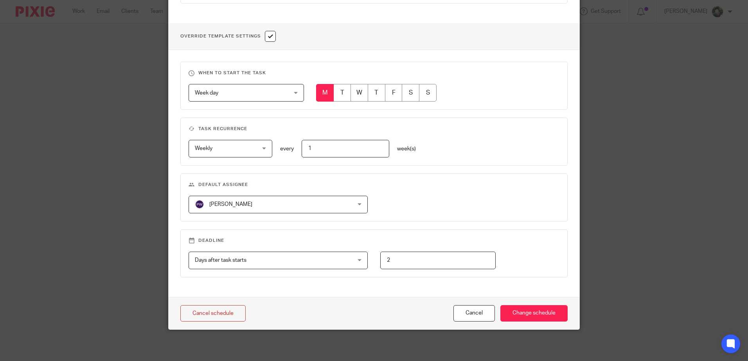
click at [360, 259] on div "Days after task starts Days after task starts Days after task starts Weeks afte…" at bounding box center [367, 261] width 383 height 18
type input "3"
click at [527, 315] on input "Change schedule" at bounding box center [533, 313] width 67 height 17
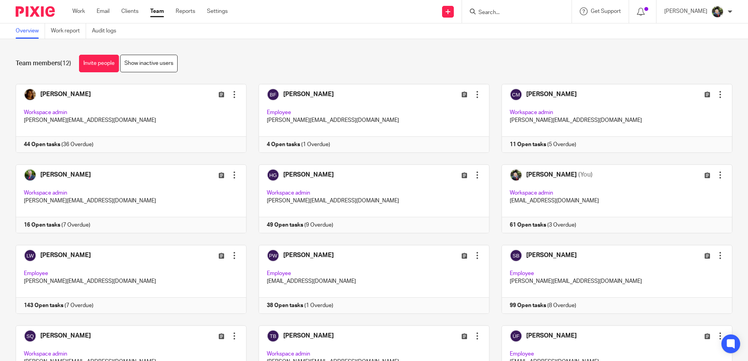
scroll to position [61, 0]
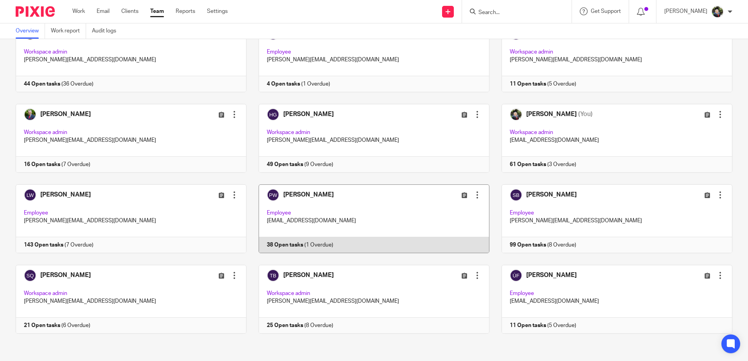
click at [342, 203] on link at bounding box center [367, 219] width 243 height 69
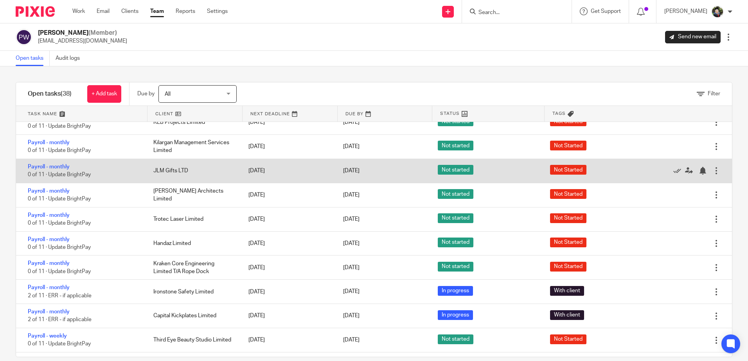
scroll to position [685, 0]
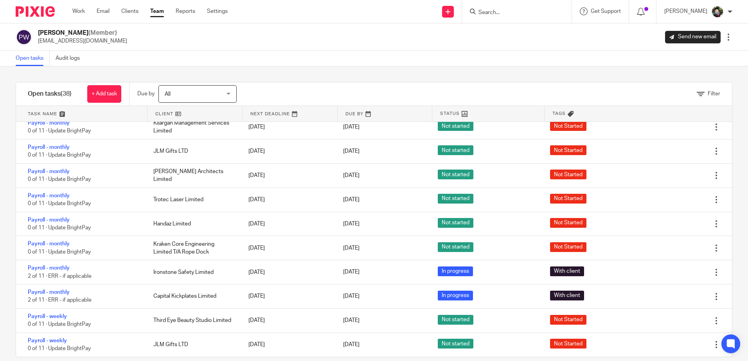
click at [493, 13] on input "Search" at bounding box center [513, 12] width 70 height 7
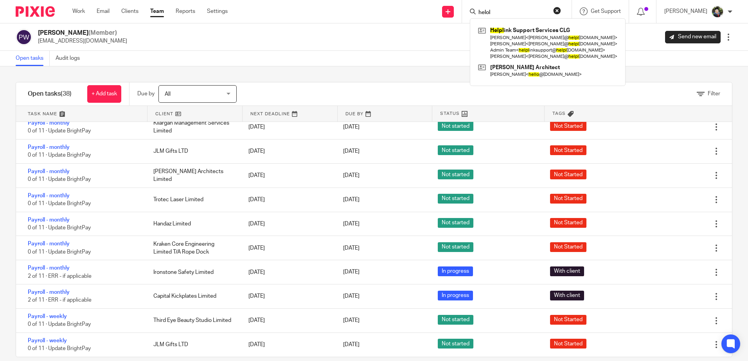
type input "helol"
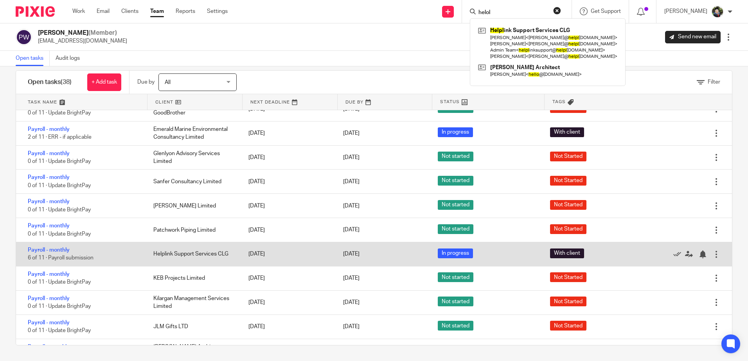
scroll to position [489, 0]
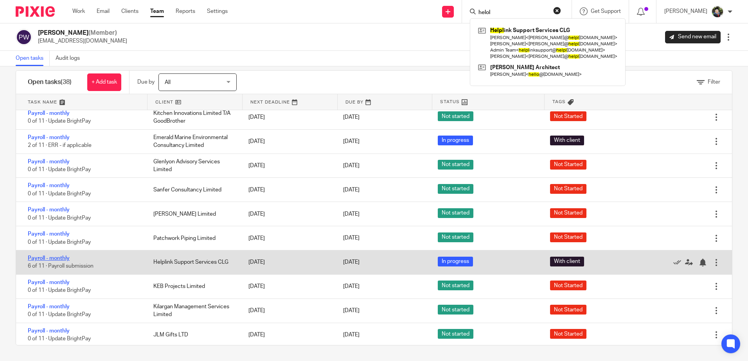
click at [48, 257] on link "Payroll - monthly" at bounding box center [49, 258] width 42 height 5
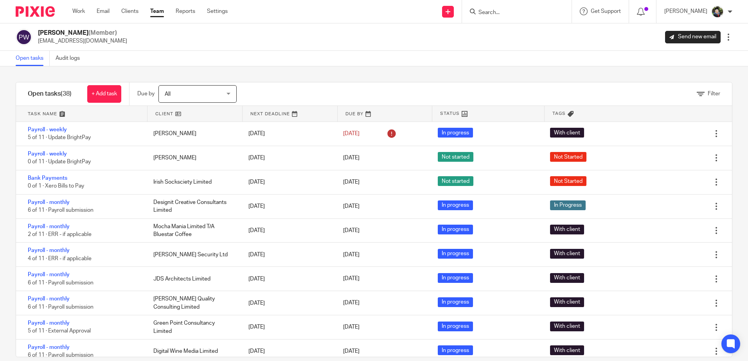
click at [503, 16] on input "Search" at bounding box center [513, 12] width 70 height 7
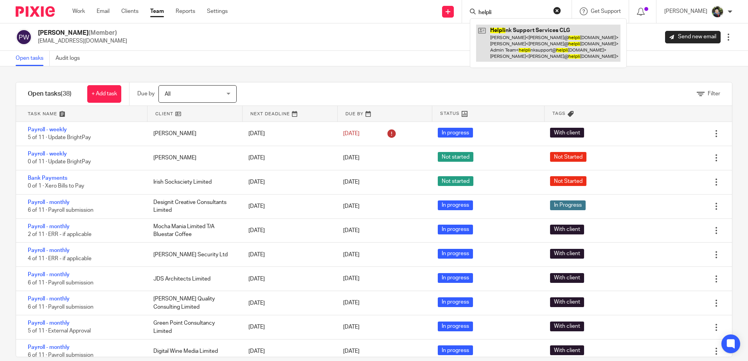
type input "helpli"
click at [532, 37] on link at bounding box center [548, 43] width 144 height 37
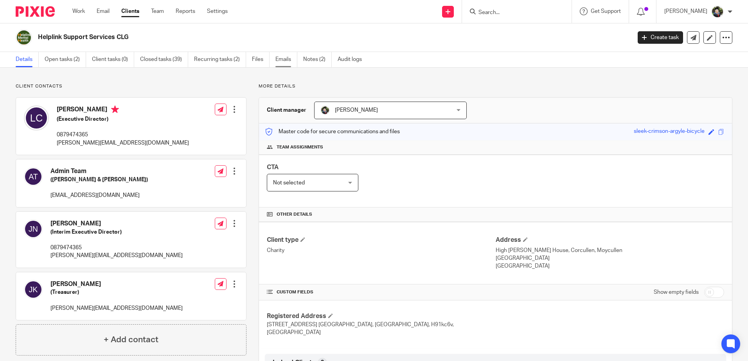
click at [284, 59] on link "Emails" at bounding box center [286, 59] width 22 height 15
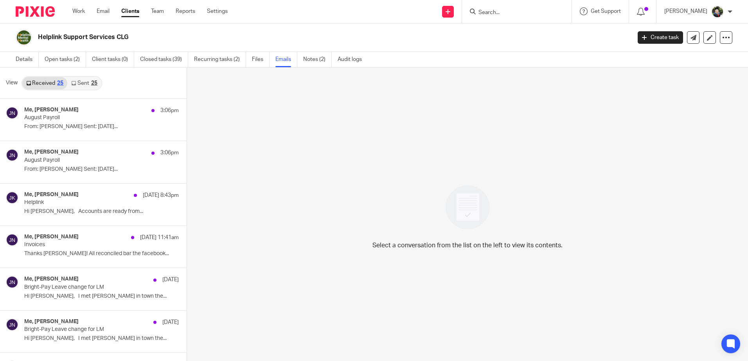
click at [91, 86] on link "Sent 25" at bounding box center [84, 83] width 34 height 13
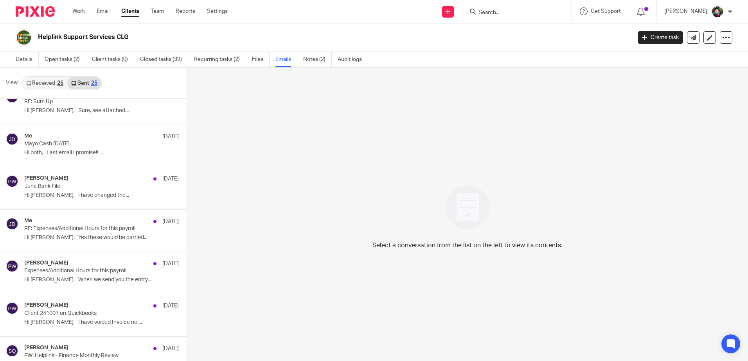
scroll to position [352, 0]
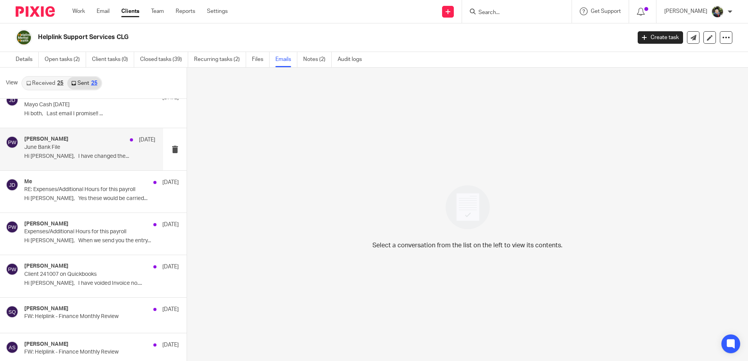
click at [96, 146] on p "June Bank File" at bounding box center [76, 147] width 105 height 7
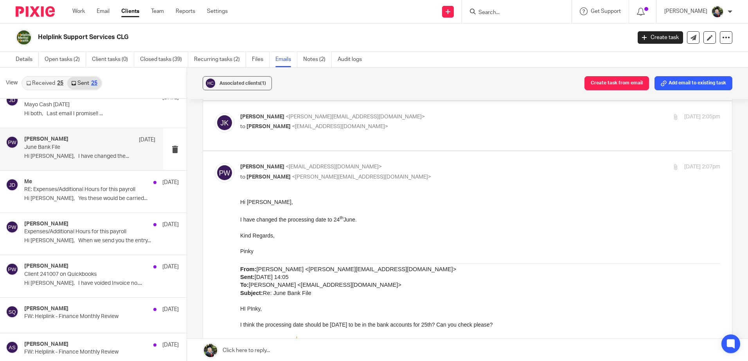
scroll to position [39, 0]
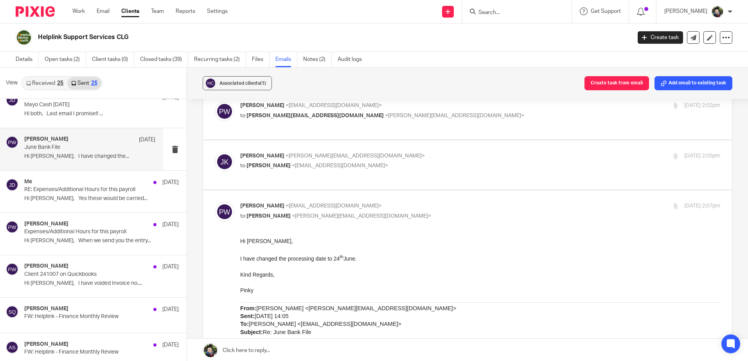
click at [415, 162] on p "to Pinky Wadhwa <pinky@sheilaccountants.ie>" at bounding box center [400, 166] width 320 height 8
checkbox input "true"
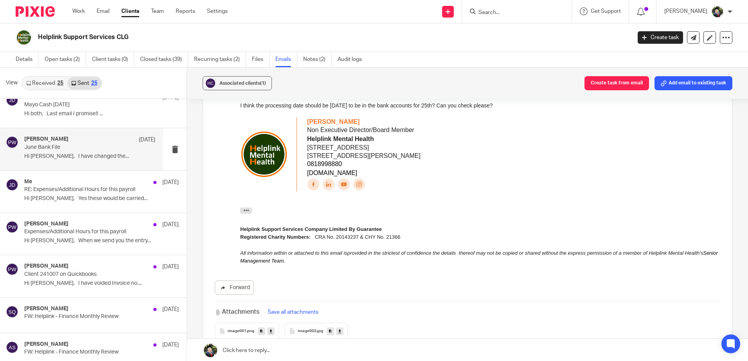
scroll to position [0, 0]
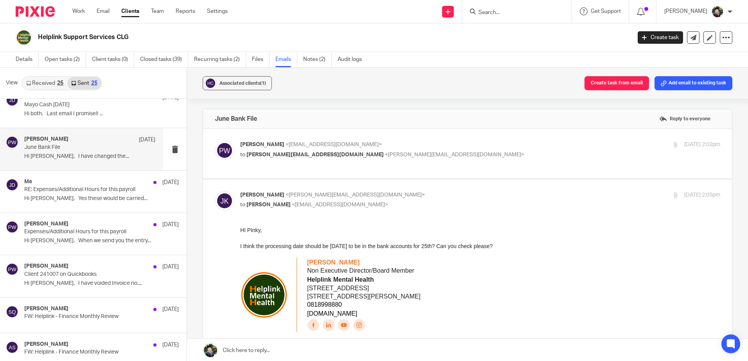
click at [414, 156] on p "to jonathan@helplink.ie <jonathan@helplink.ie>" at bounding box center [400, 155] width 320 height 8
checkbox input "true"
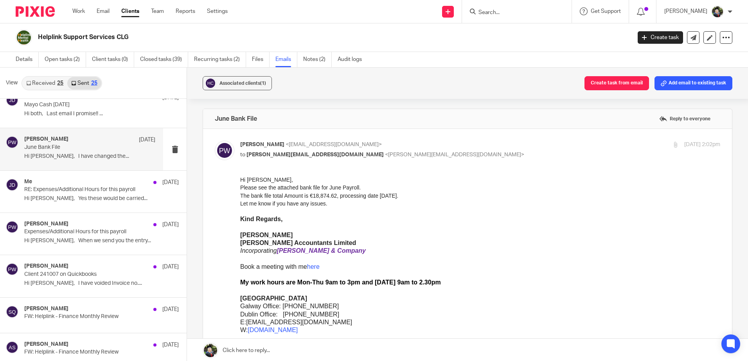
drag, startPoint x: 240, startPoint y: 181, endPoint x: 328, endPoint y: 202, distance: 90.1
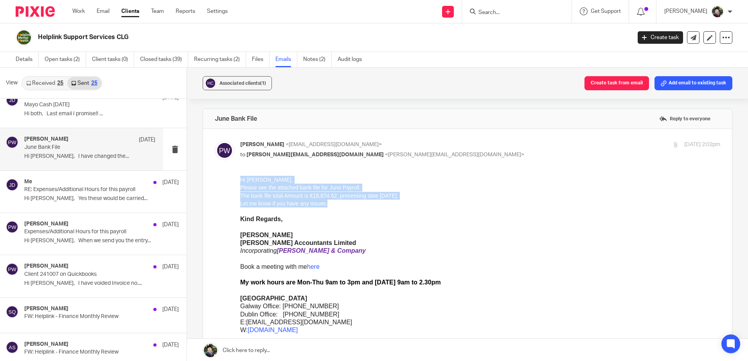
drag, startPoint x: 328, startPoint y: 202, endPoint x: 237, endPoint y: 180, distance: 93.1
click html "Hi Jonathan, Please see the attached bank file for June Payroll. The bank file …"
copy div "Hi Jonathan, Please see the attached bank file for June Payroll. The bank file …"
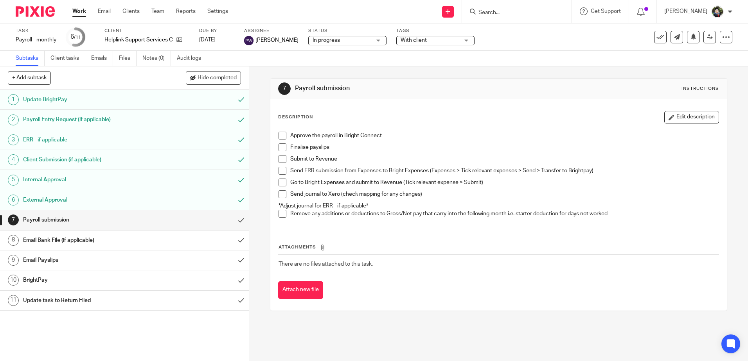
click at [348, 39] on span "In progress" at bounding box center [342, 40] width 59 height 8
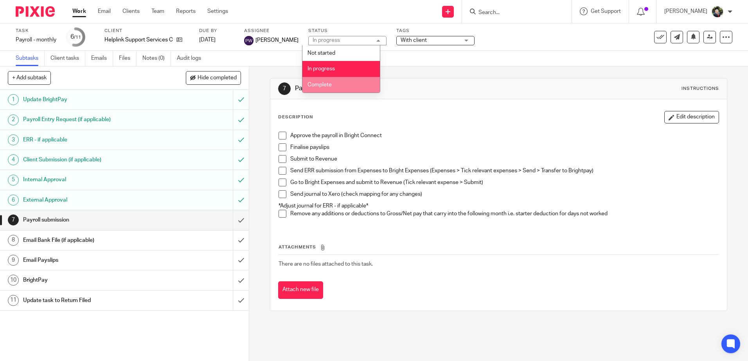
click at [339, 86] on li "Complete" at bounding box center [340, 85] width 77 height 16
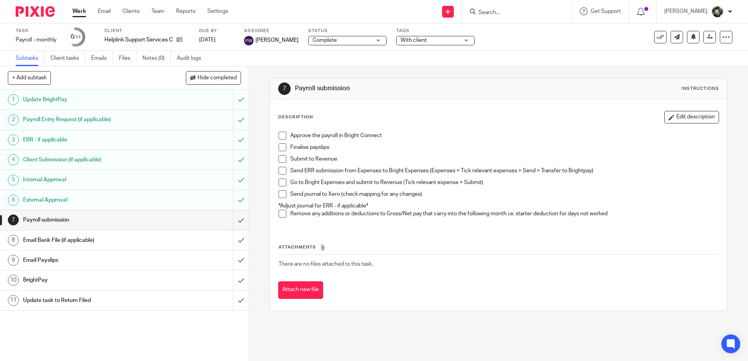
click at [417, 41] on span "With client" at bounding box center [414, 40] width 26 height 5
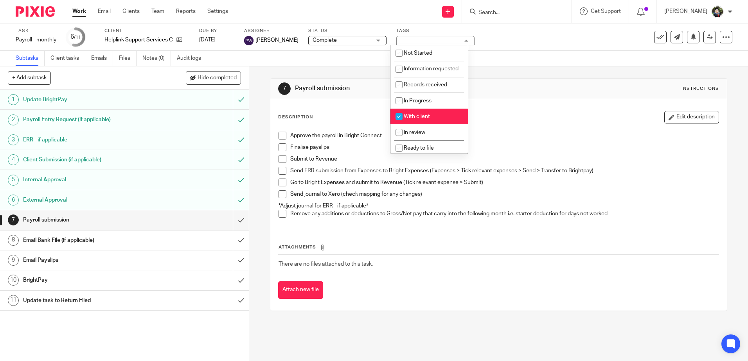
click at [424, 120] on li "With client" at bounding box center [428, 117] width 77 height 16
checkbox input "false"
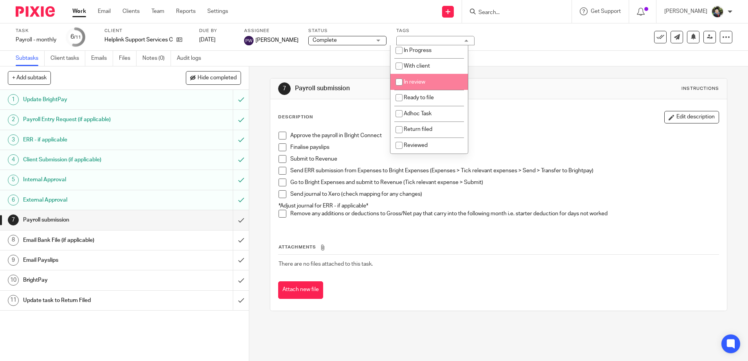
scroll to position [58, 0]
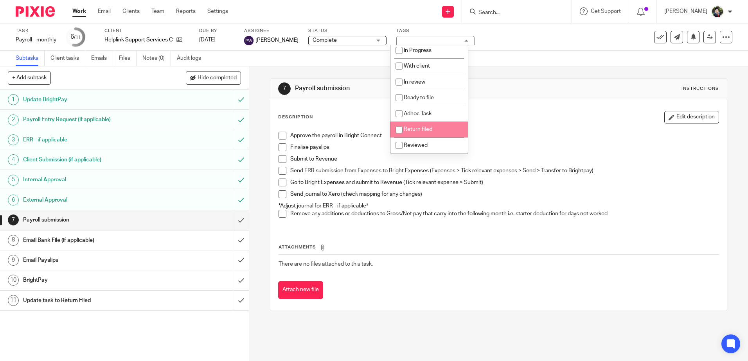
click at [426, 129] on span "Return filed" at bounding box center [418, 129] width 29 height 5
checkbox input "true"
click at [507, 115] on div "Description Edit description" at bounding box center [498, 117] width 440 height 13
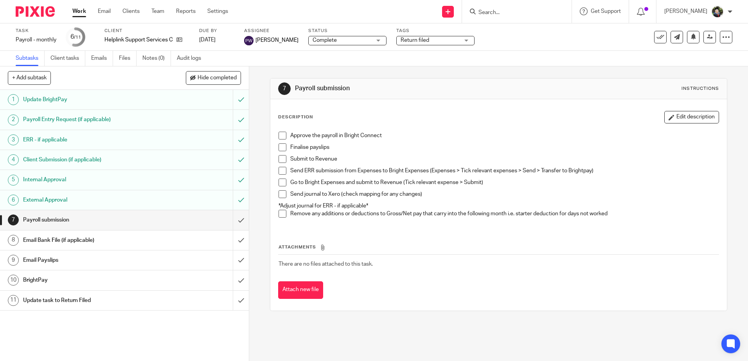
click at [278, 137] on span at bounding box center [282, 136] width 8 height 8
click at [280, 149] on span at bounding box center [282, 148] width 8 height 8
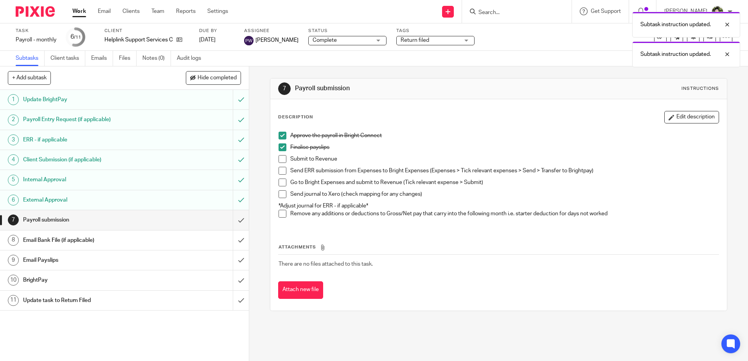
click at [279, 161] on span at bounding box center [282, 159] width 8 height 8
click at [279, 175] on li "Send ERR submission from Expenses to Bright Expenses (Expenses > Tick relevant …" at bounding box center [498, 173] width 440 height 12
click at [278, 170] on span at bounding box center [282, 171] width 8 height 8
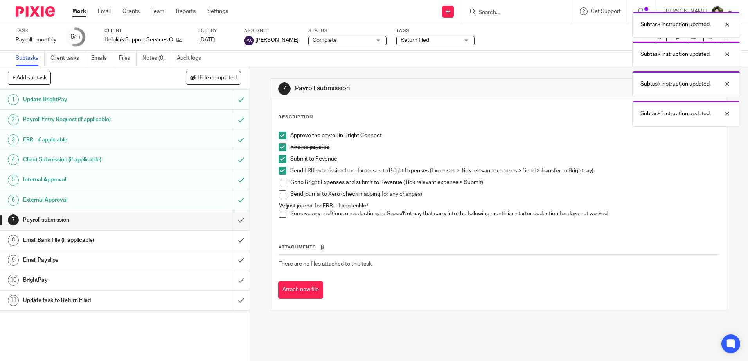
click at [280, 184] on span at bounding box center [282, 183] width 8 height 8
click at [280, 194] on span at bounding box center [282, 194] width 8 height 8
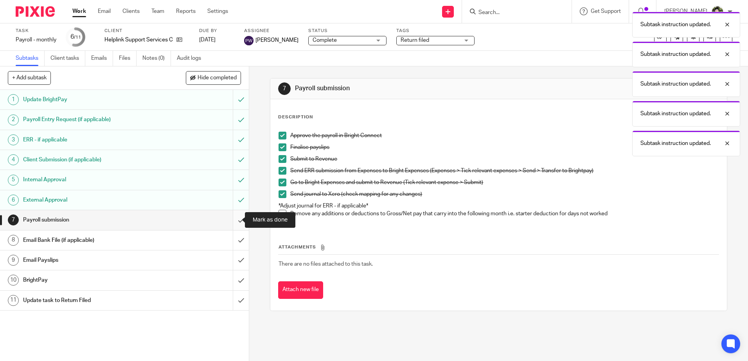
click at [228, 218] on input "submit" at bounding box center [124, 220] width 249 height 20
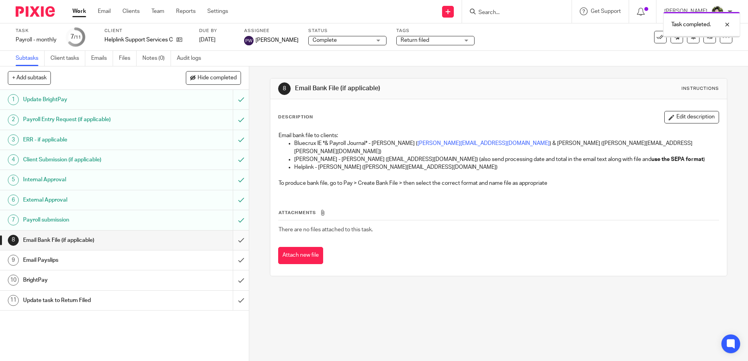
click at [233, 240] on input "submit" at bounding box center [124, 241] width 249 height 20
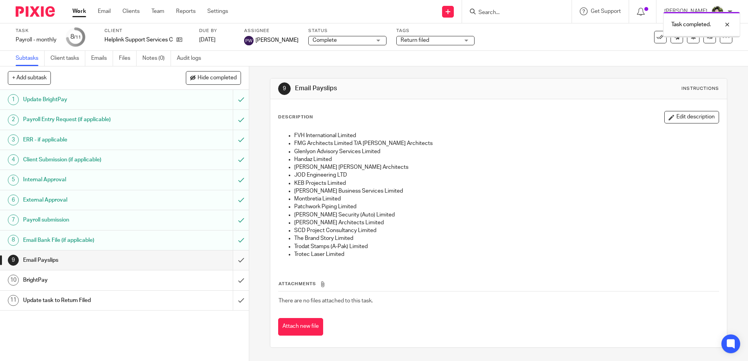
click at [236, 259] on input "submit" at bounding box center [124, 261] width 249 height 20
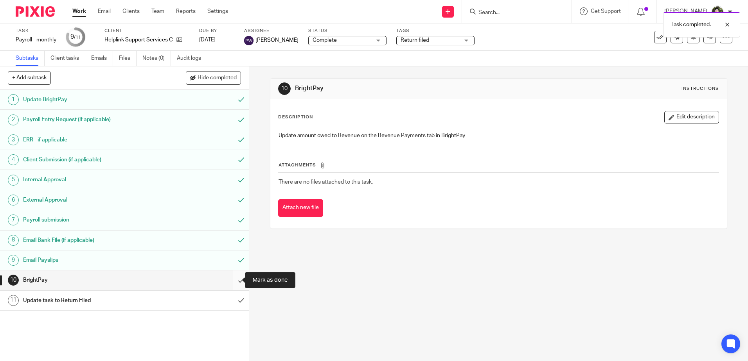
click at [234, 278] on input "submit" at bounding box center [124, 281] width 249 height 20
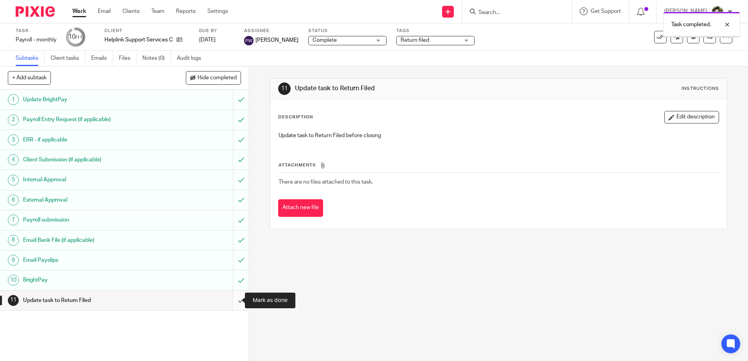
click at [234, 299] on input "submit" at bounding box center [124, 301] width 249 height 20
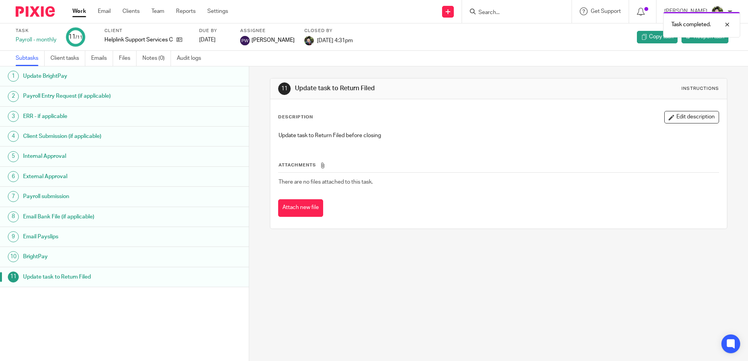
click at [81, 13] on link "Work" at bounding box center [79, 11] width 14 height 8
